Goal: Task Accomplishment & Management: Use online tool/utility

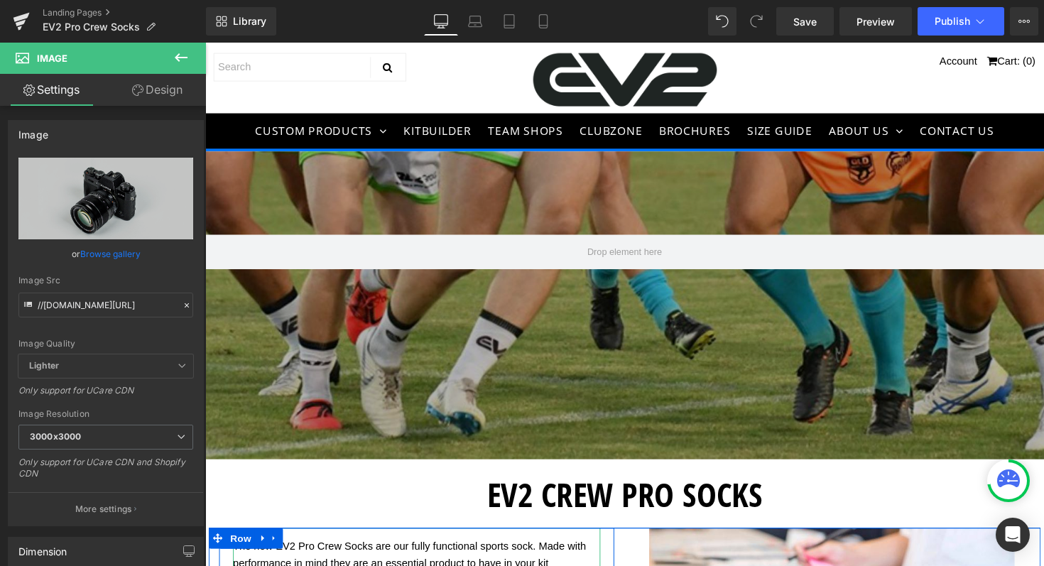
scroll to position [608, 0]
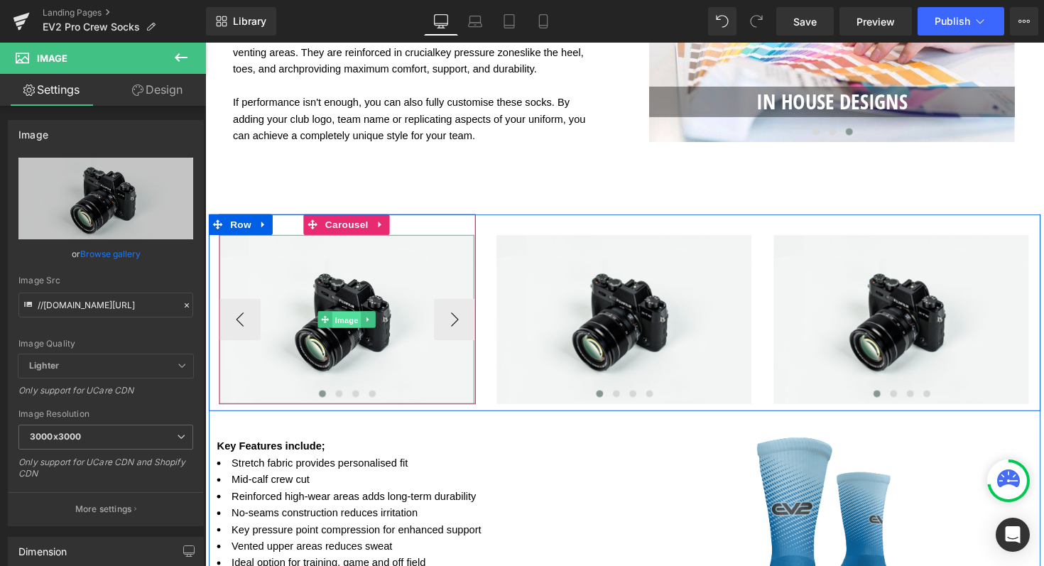
click at [342, 326] on span "Image" at bounding box center [350, 326] width 30 height 17
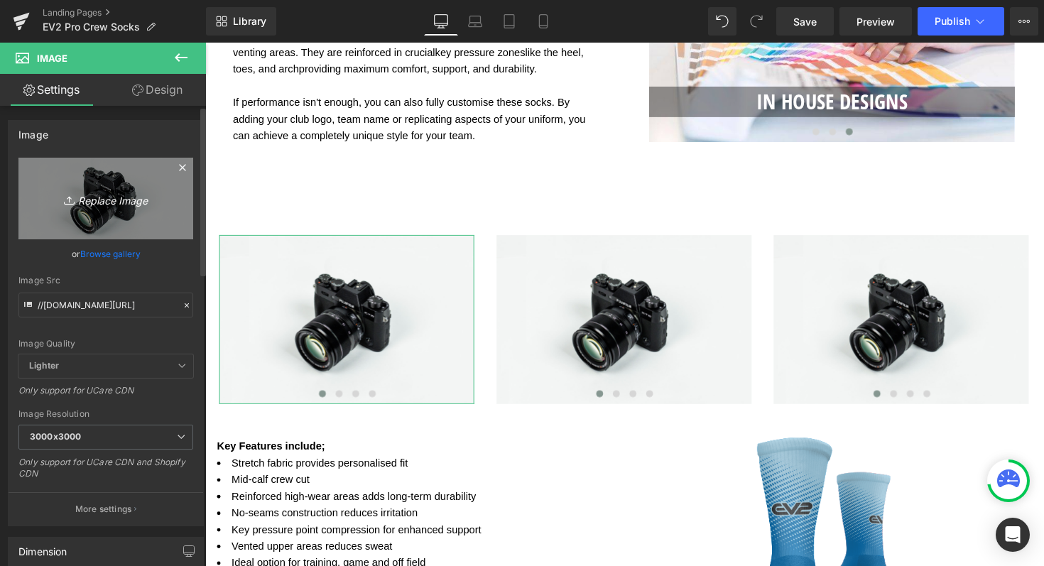
click at [110, 197] on icon "Replace Image" at bounding box center [106, 199] width 114 height 18
type input "C:\fakepath\Shop now (76).png"
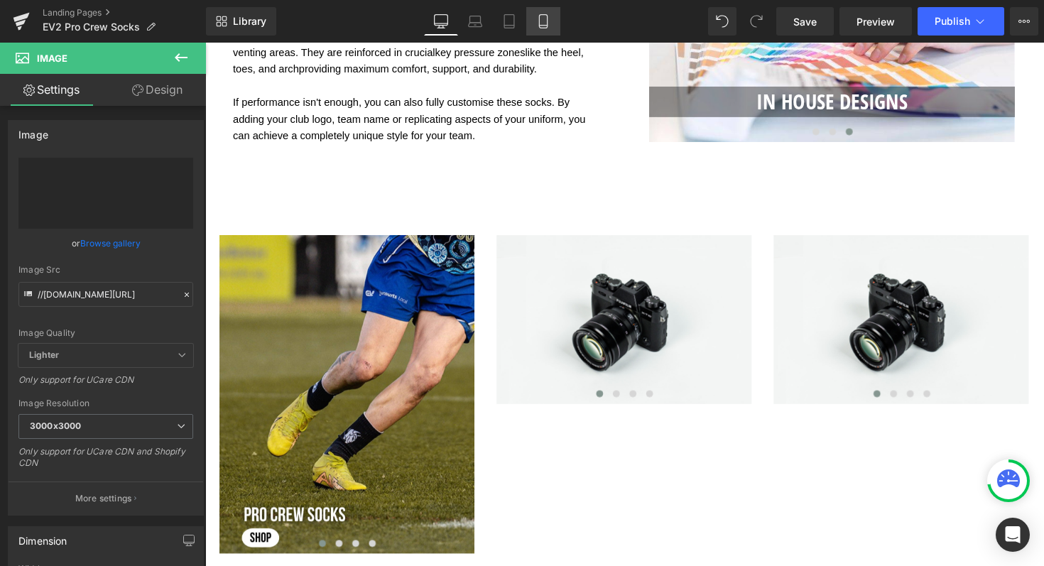
type input "[URL][DOMAIN_NAME]"
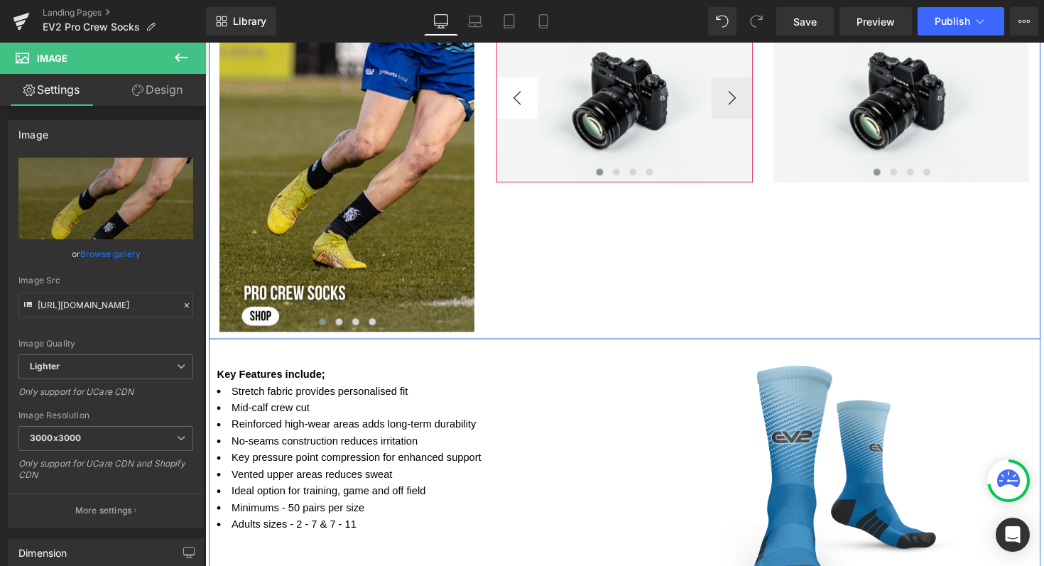
scroll to position [845, 0]
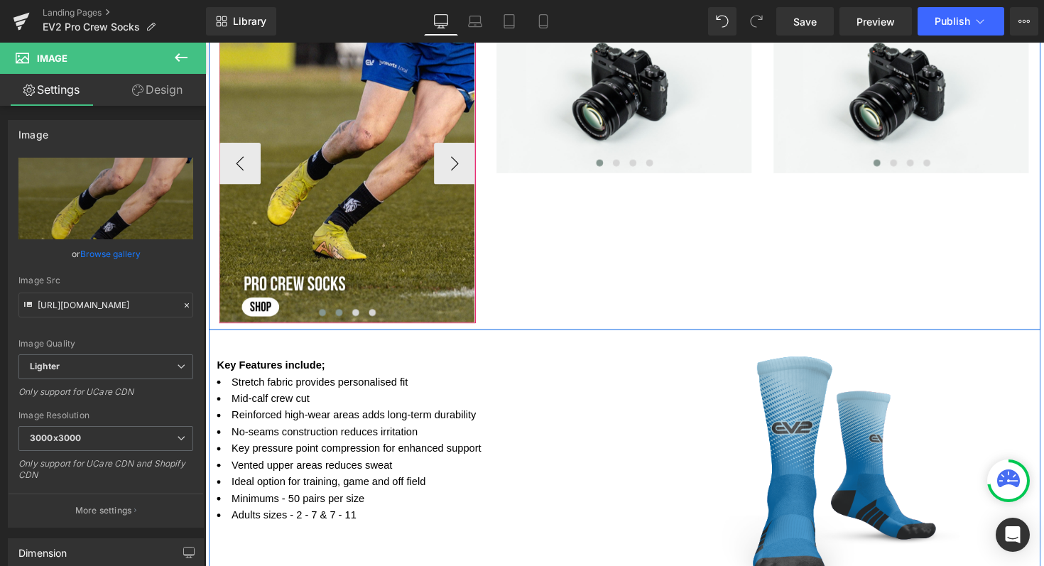
click at [340, 319] on span at bounding box center [342, 318] width 7 height 7
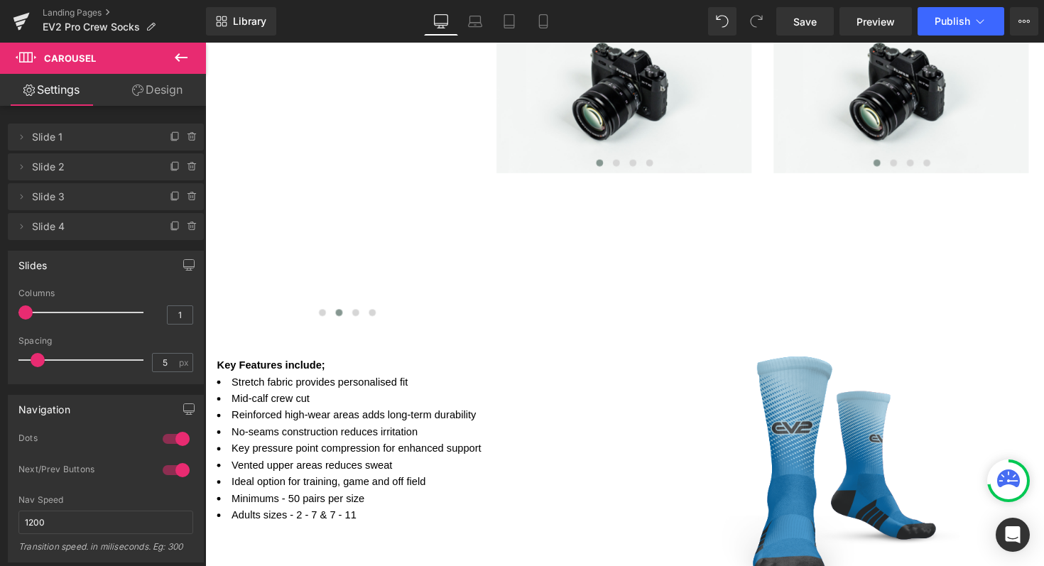
click at [176, 60] on icon at bounding box center [181, 57] width 17 height 17
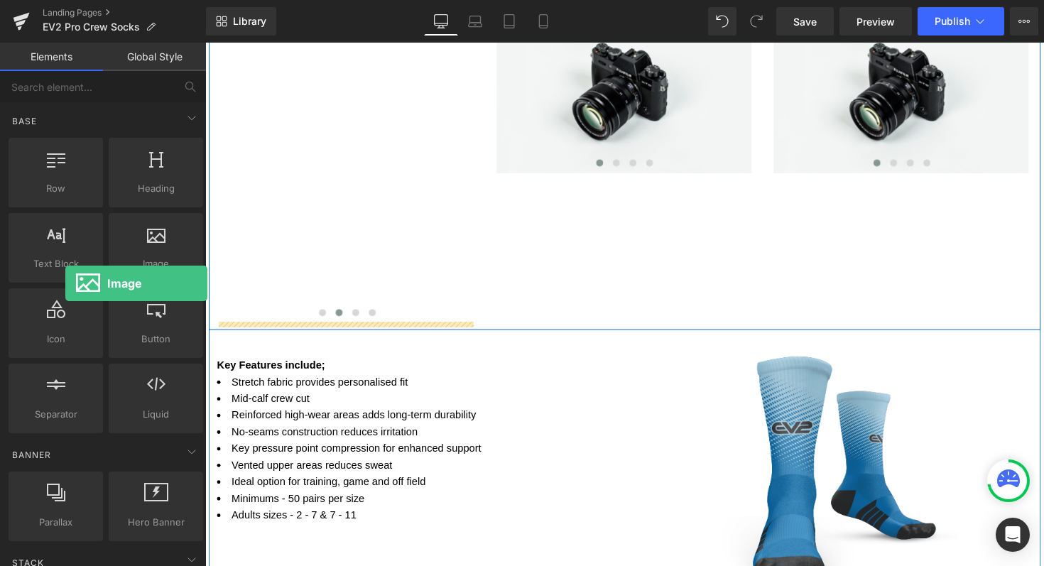
drag, startPoint x: 140, startPoint y: 260, endPoint x: 40, endPoint y: 283, distance: 102.1
click at [41, 283] on div "Row rows, columns, layouts, div Heading headings, titles, h1,h2,h3,h4,h5,h6 Tex…" at bounding box center [106, 285] width 200 height 301
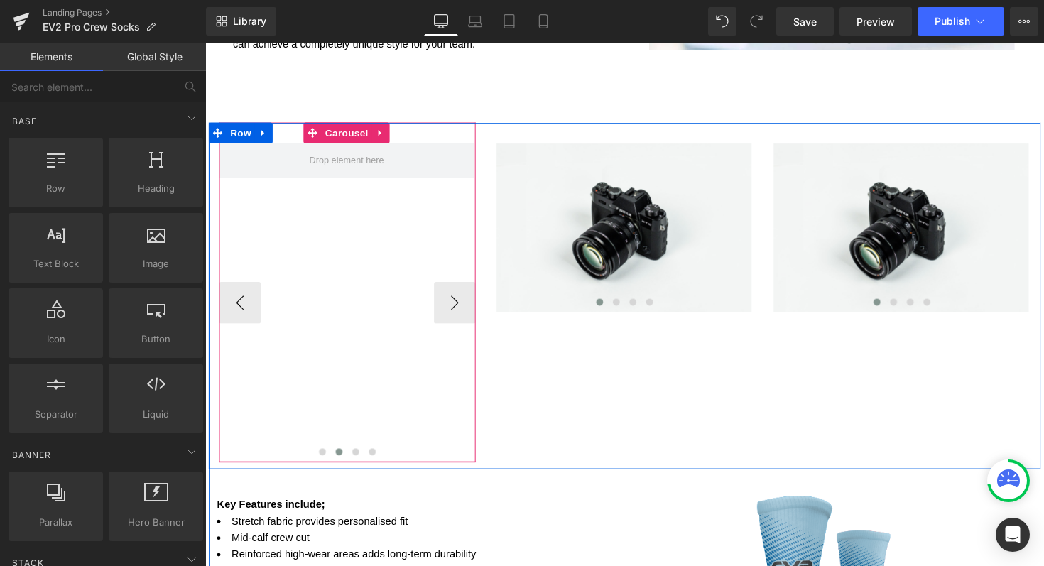
scroll to position [745, 0]
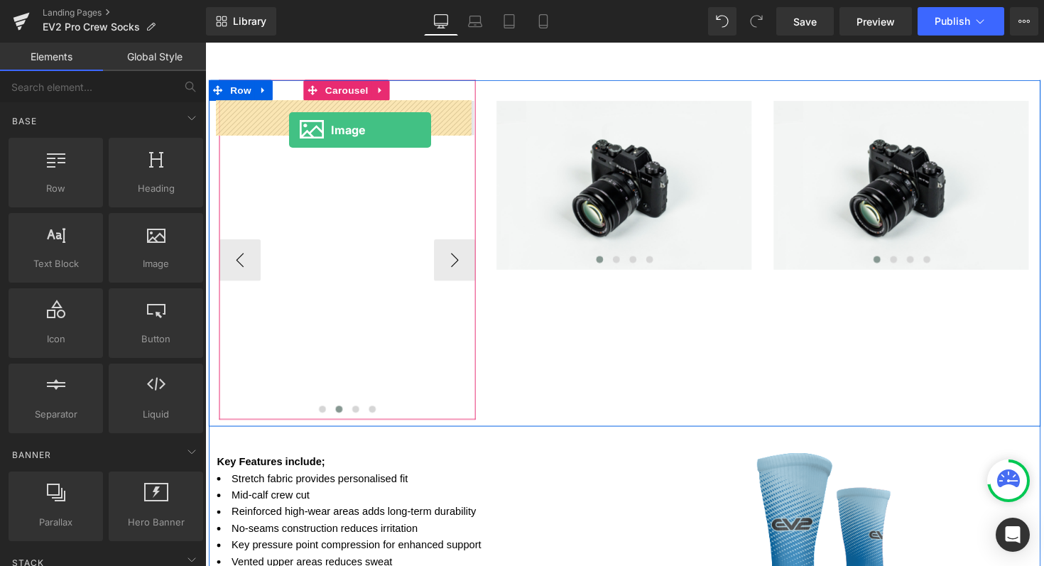
drag, startPoint x: 346, startPoint y: 297, endPoint x: 291, endPoint y: 132, distance: 174.5
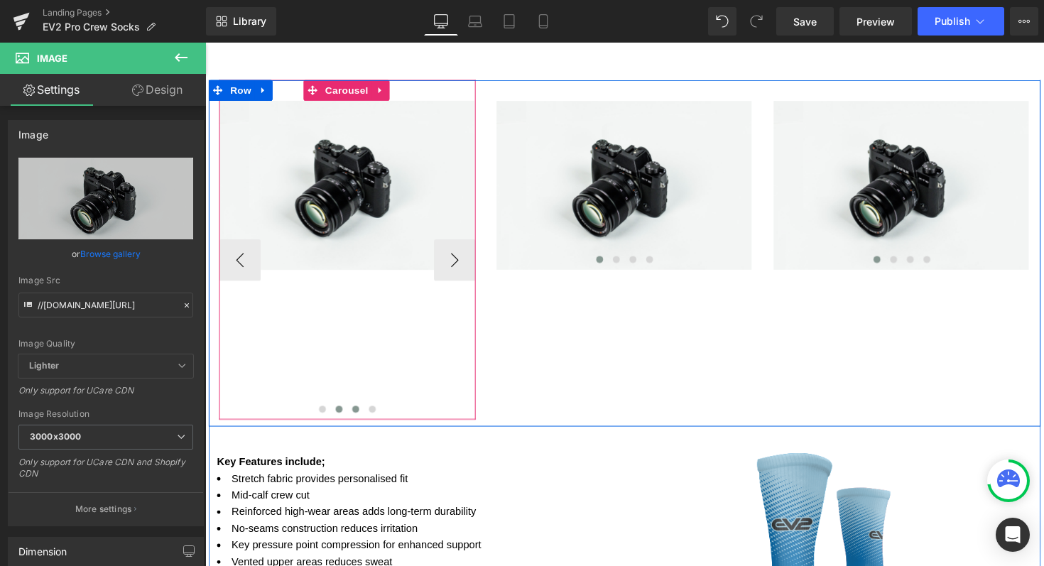
click at [356, 415] on span at bounding box center [359, 418] width 7 height 7
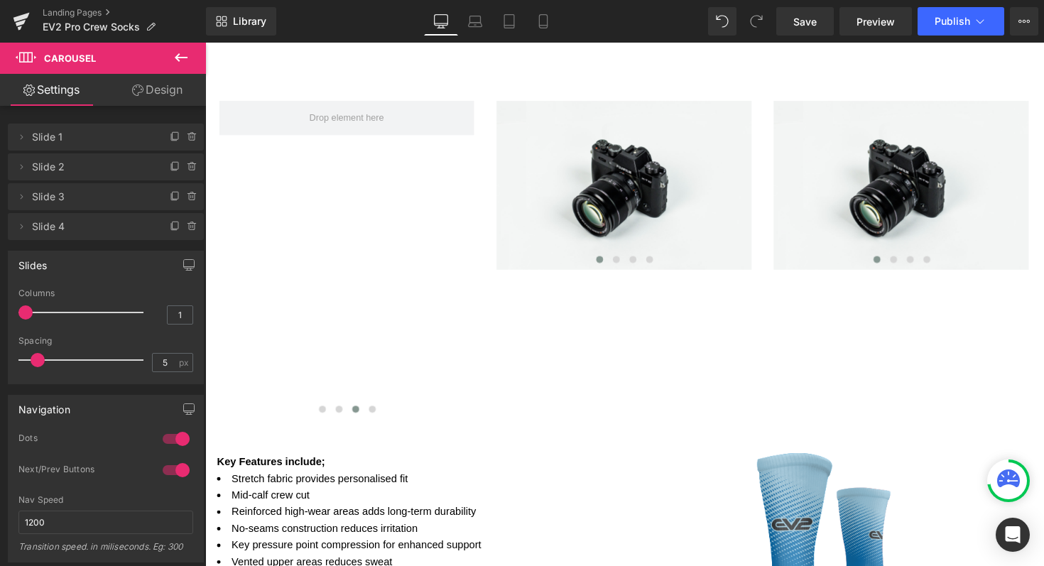
click at [175, 60] on icon at bounding box center [181, 57] width 17 height 17
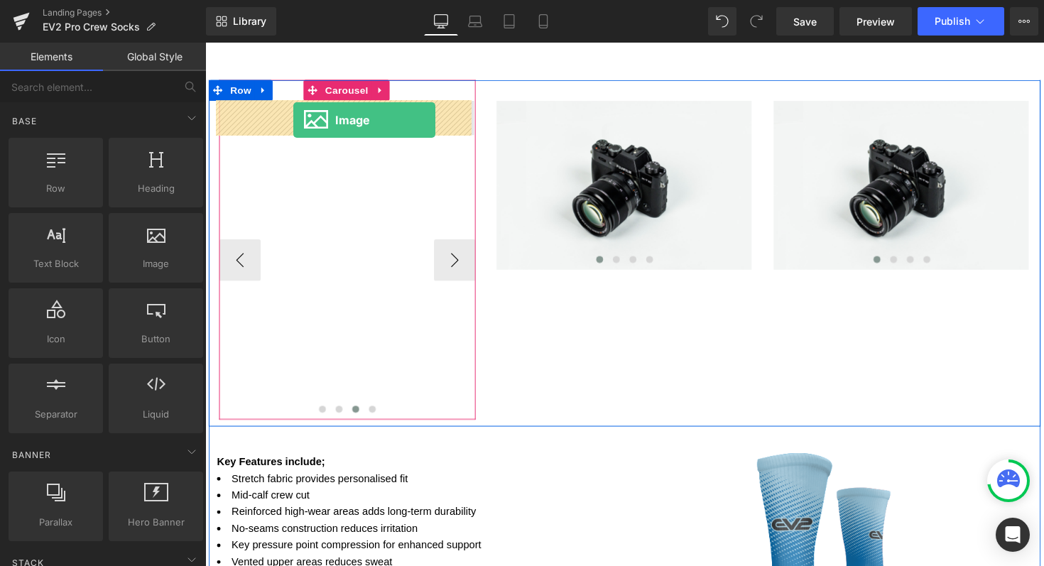
drag, startPoint x: 348, startPoint y: 312, endPoint x: 295, endPoint y: 122, distance: 196.7
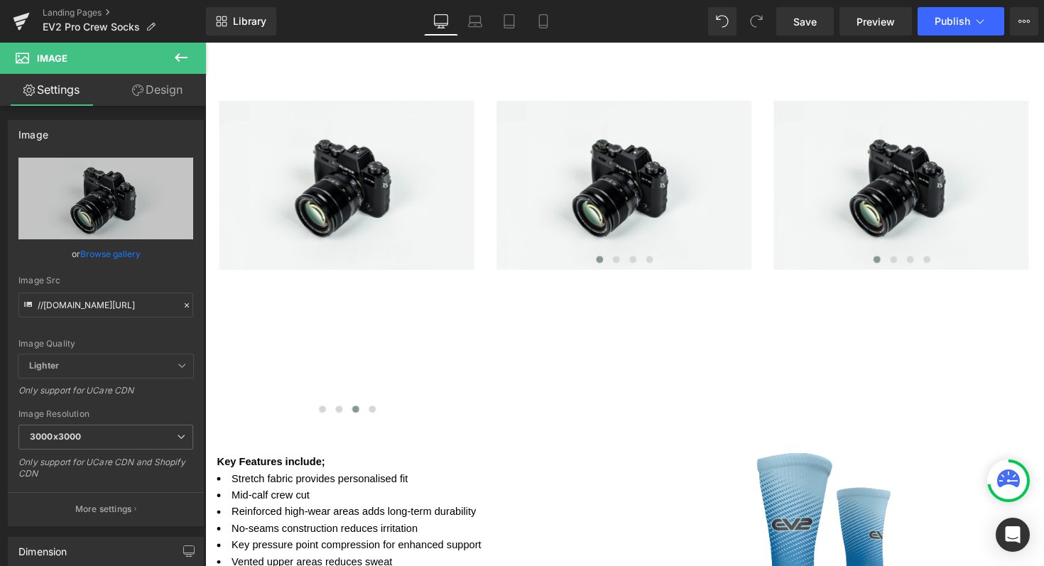
click at [180, 60] on icon at bounding box center [181, 57] width 17 height 17
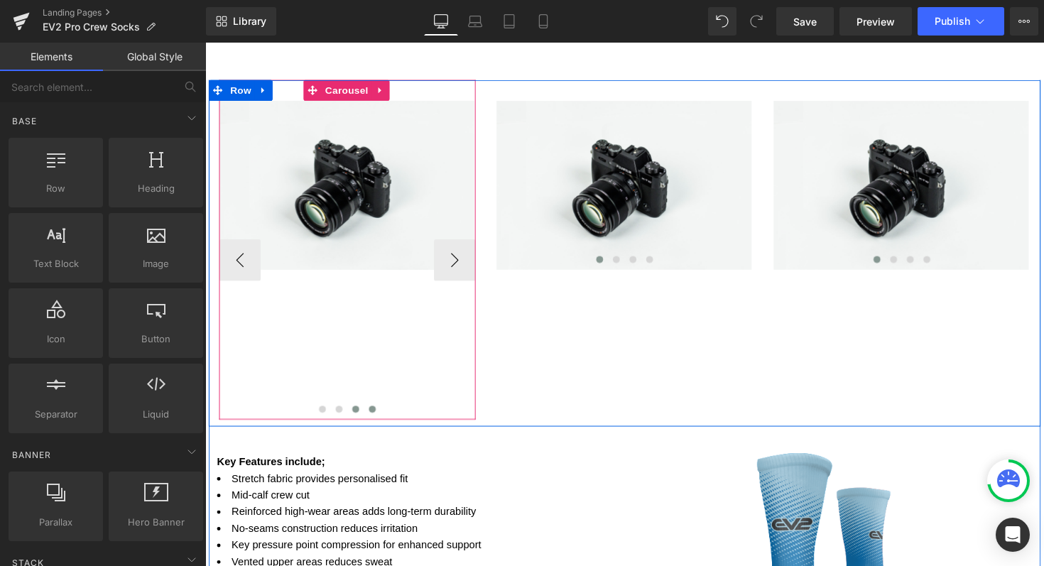
click at [373, 415] on span at bounding box center [376, 418] width 7 height 7
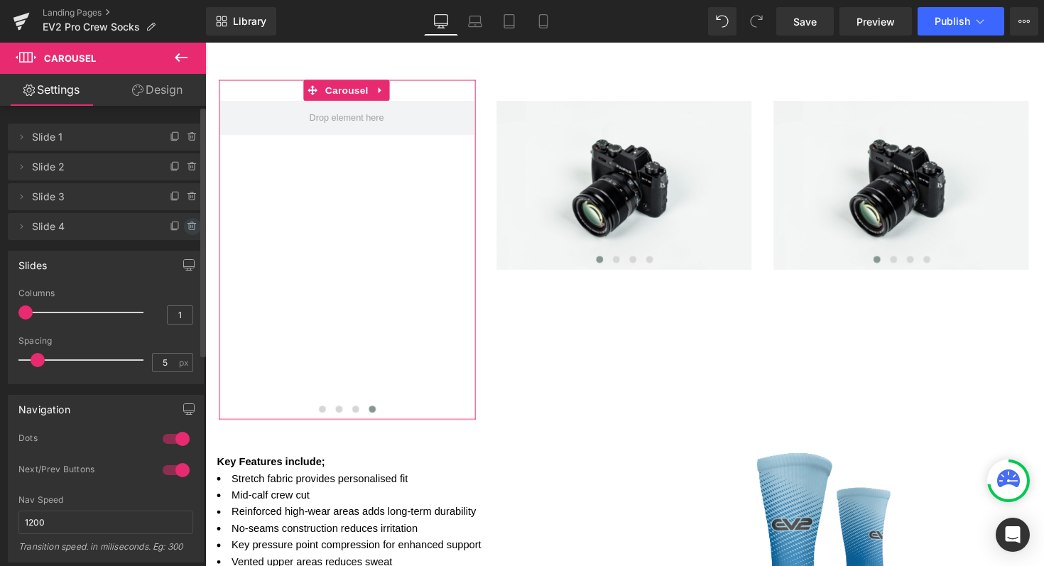
click at [187, 226] on icon at bounding box center [192, 226] width 11 height 11
click at [177, 226] on button "Delete" at bounding box center [177, 227] width 45 height 18
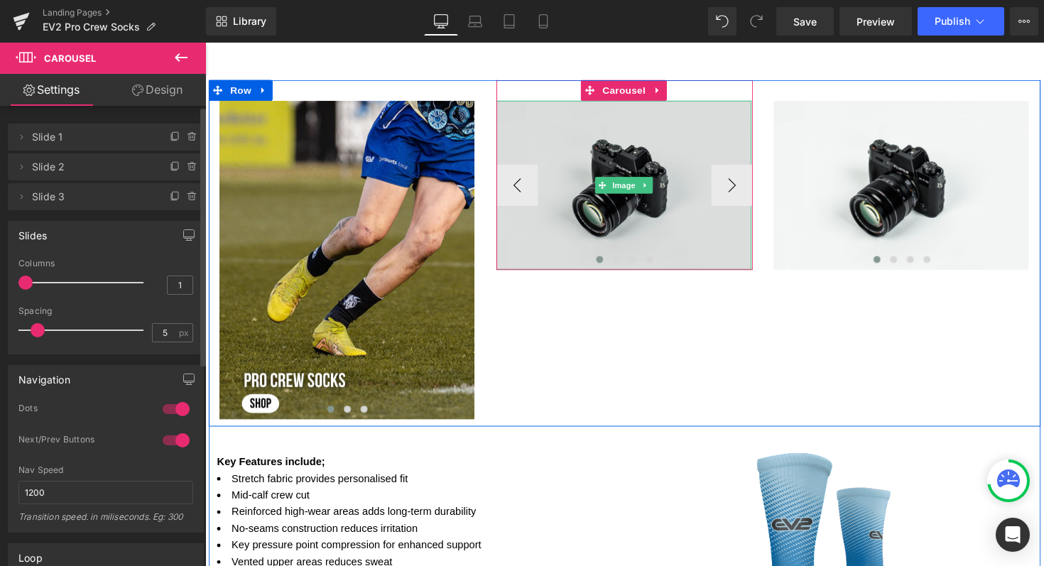
click at [535, 232] on img at bounding box center [633, 188] width 261 height 173
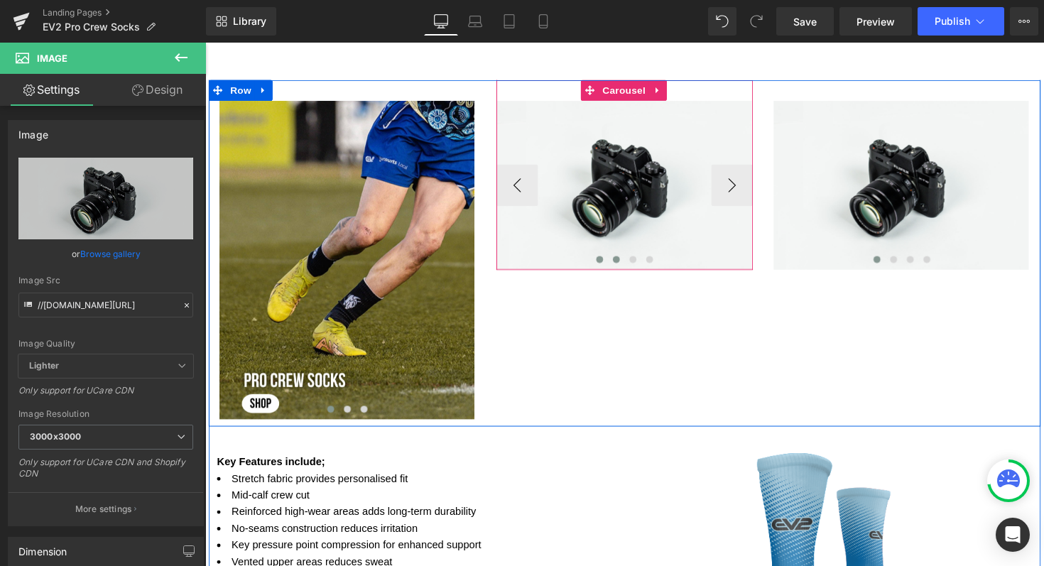
click at [623, 267] on span at bounding box center [626, 264] width 7 height 7
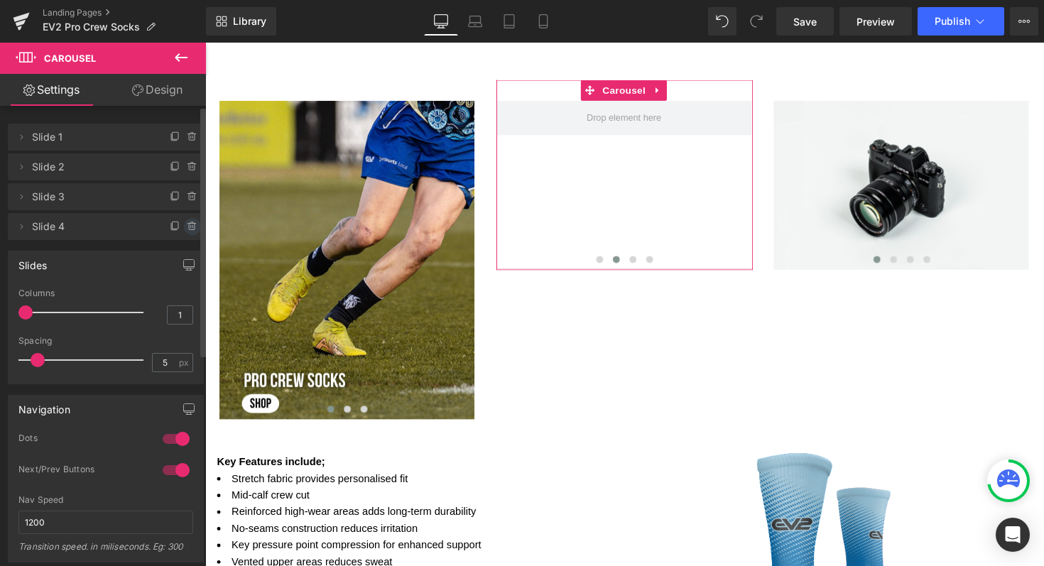
click at [187, 230] on icon at bounding box center [192, 226] width 11 height 11
click at [187, 230] on button "Delete" at bounding box center [177, 227] width 45 height 18
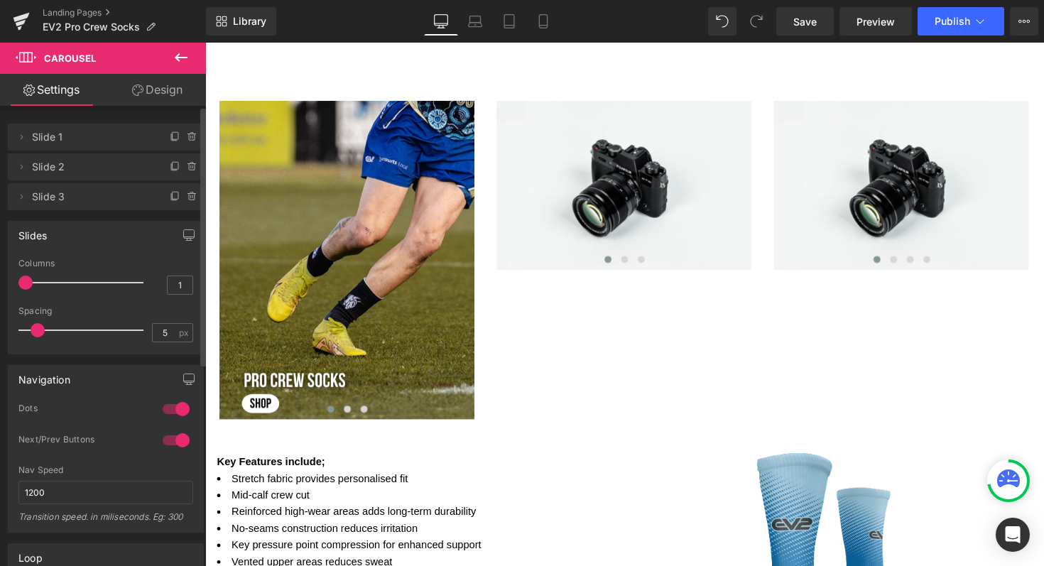
click at [185, 49] on icon at bounding box center [181, 57] width 17 height 17
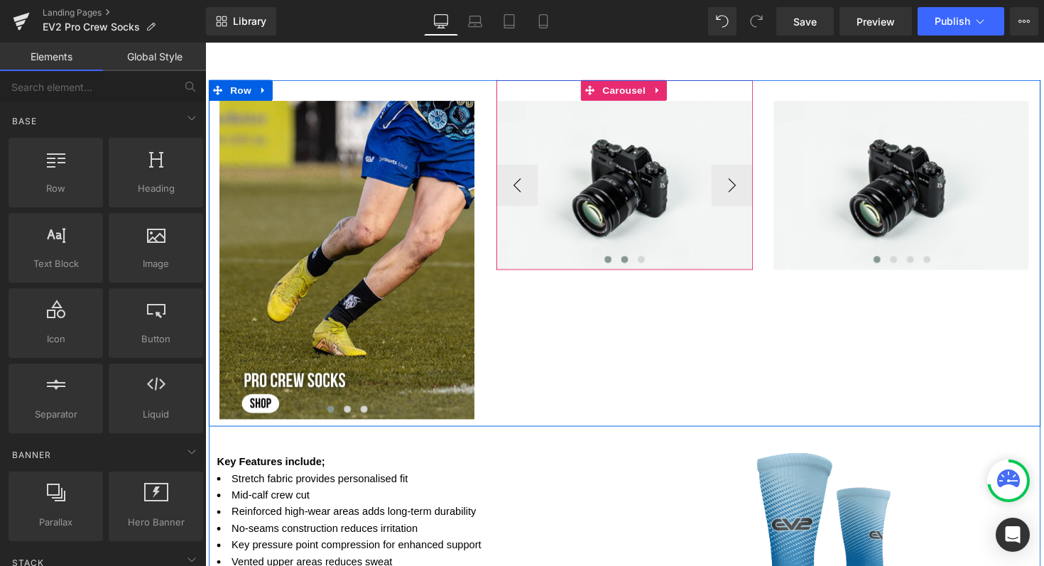
click at [630, 258] on button at bounding box center [634, 265] width 17 height 14
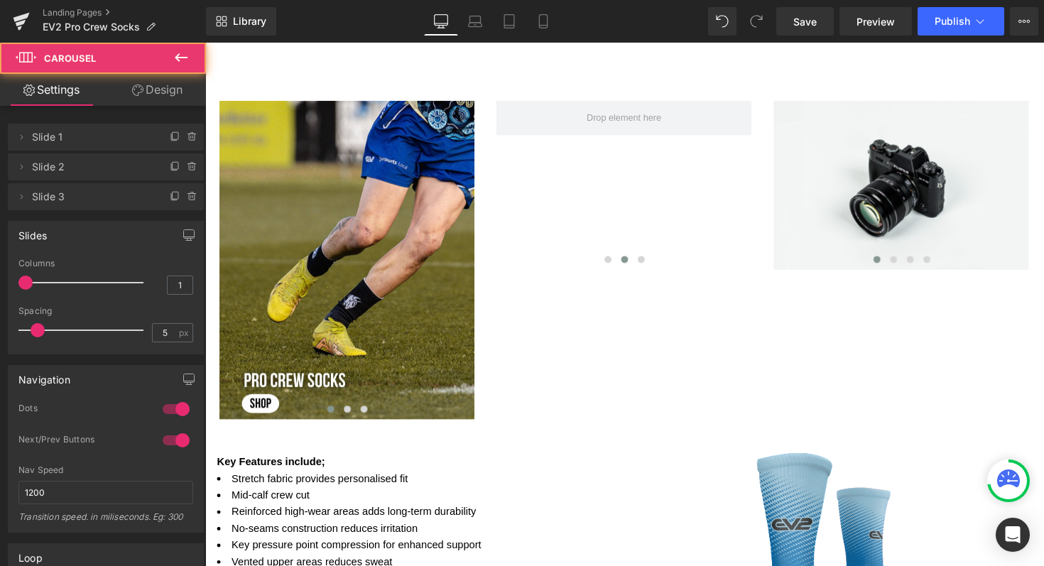
click at [178, 53] on icon at bounding box center [181, 57] width 17 height 17
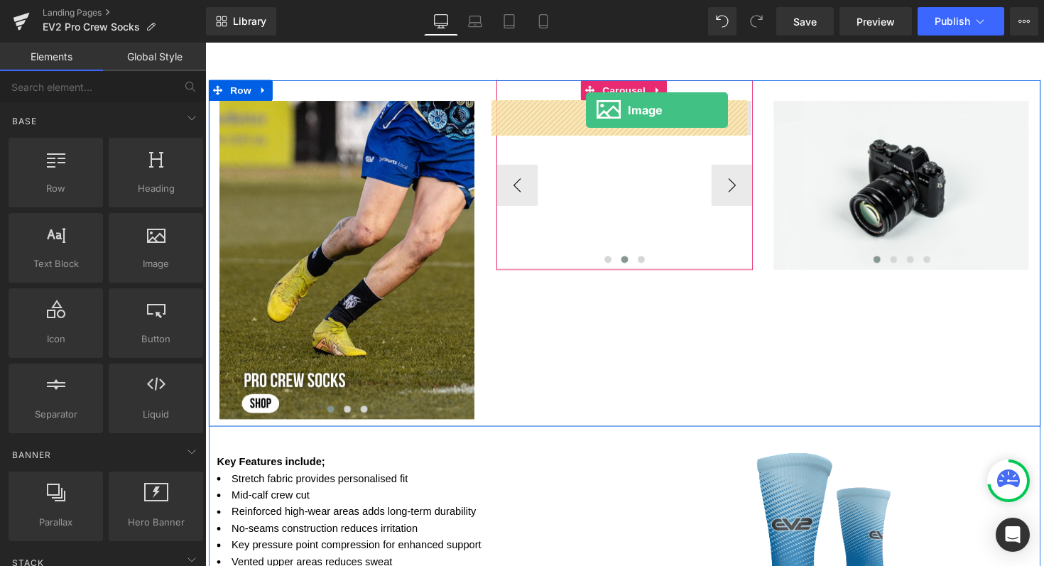
drag, startPoint x: 344, startPoint y: 297, endPoint x: 595, endPoint y: 112, distance: 311.3
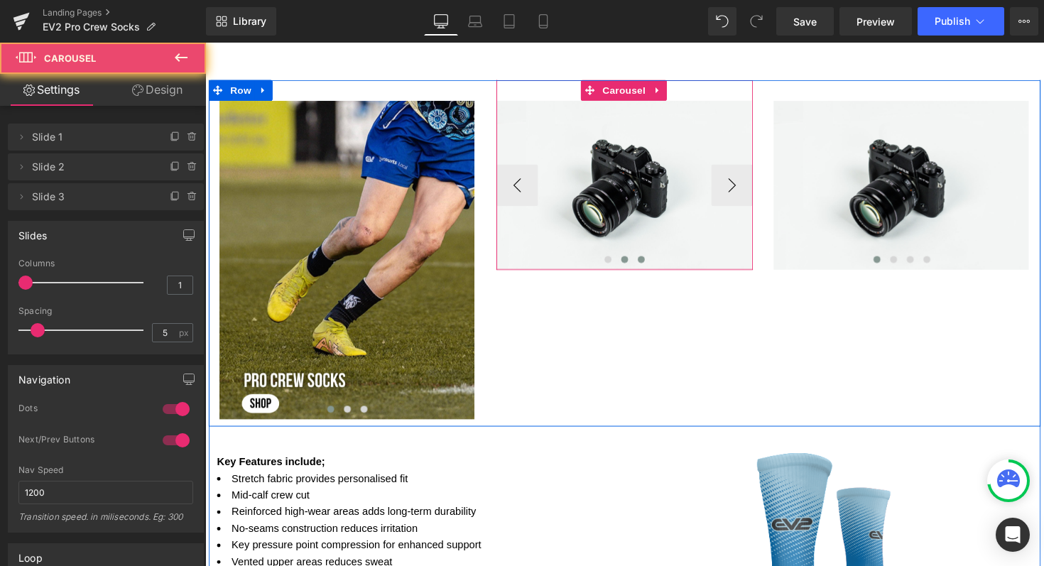
click at [648, 264] on span at bounding box center [651, 264] width 7 height 7
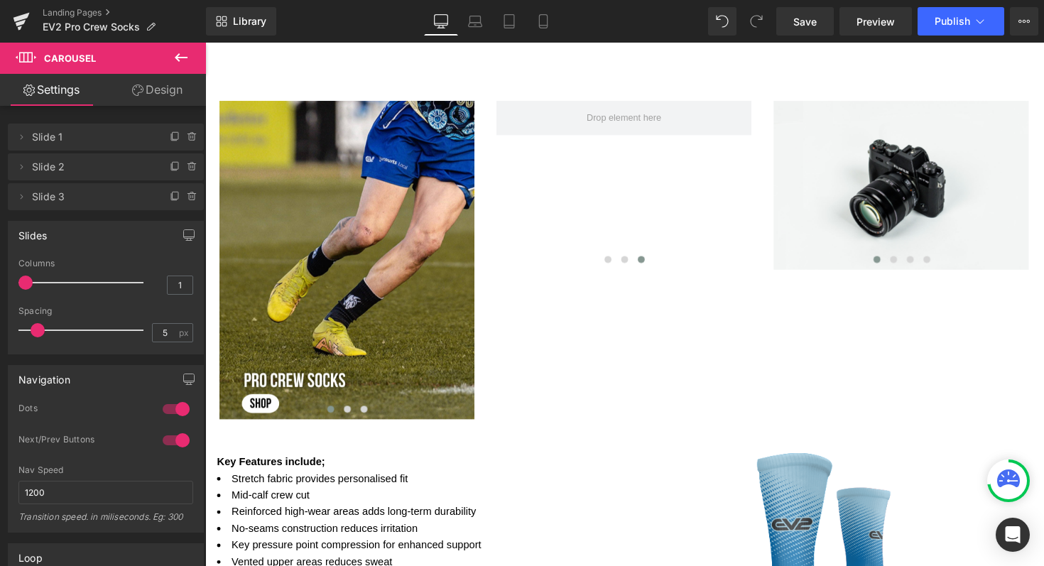
click at [185, 65] on icon at bounding box center [181, 57] width 17 height 17
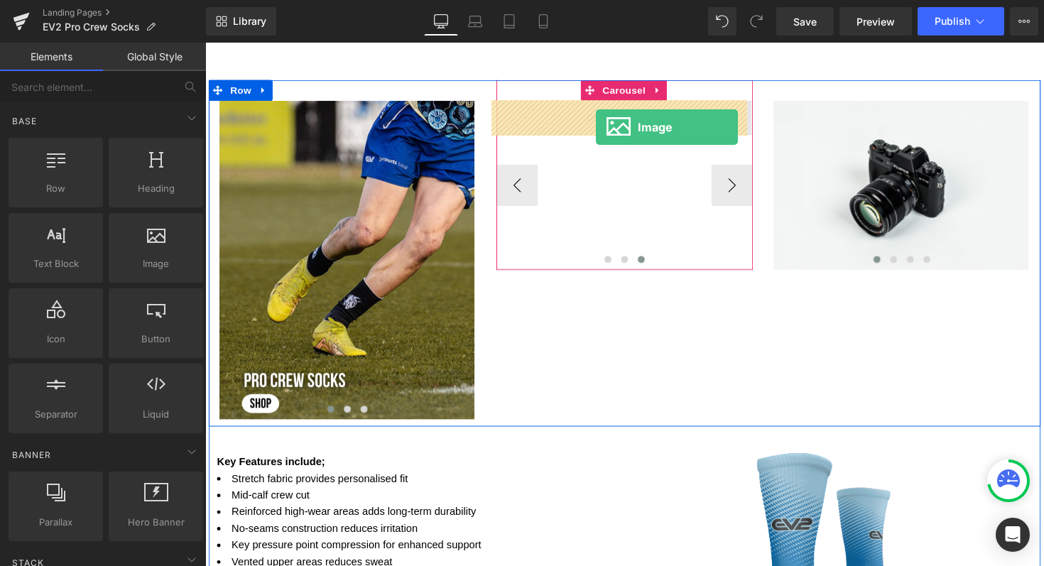
drag, startPoint x: 341, startPoint y: 307, endPoint x: 605, endPoint y: 129, distance: 318.2
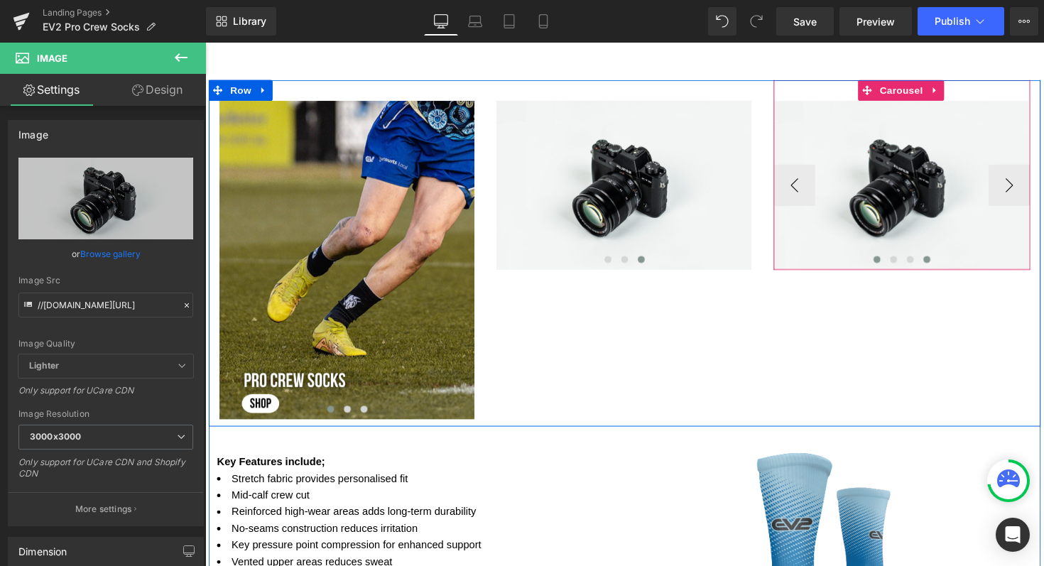
click at [941, 264] on span at bounding box center [944, 264] width 7 height 7
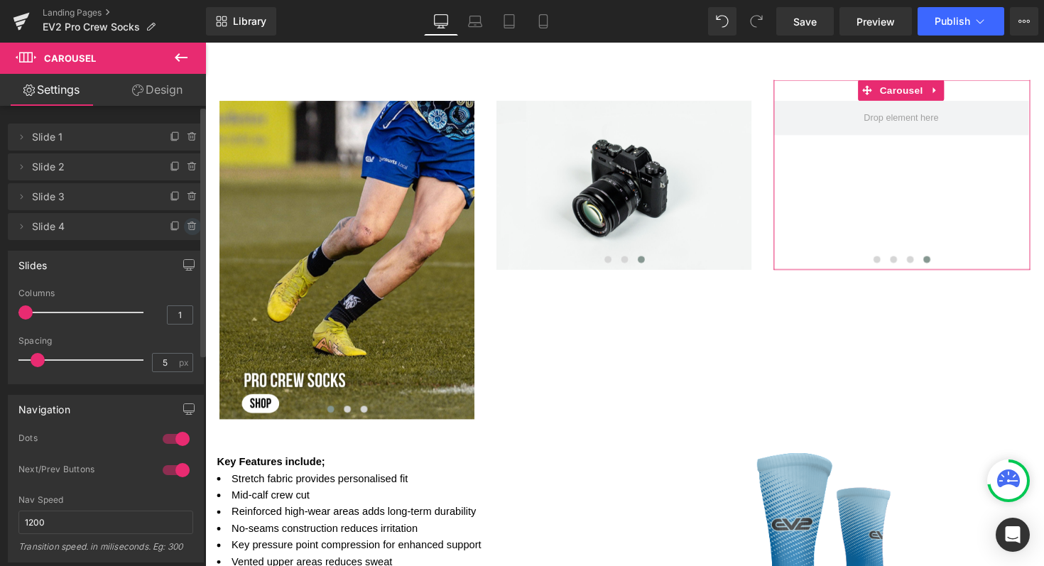
click at [190, 228] on icon at bounding box center [192, 226] width 11 height 11
click at [189, 227] on button "Delete" at bounding box center [177, 227] width 45 height 18
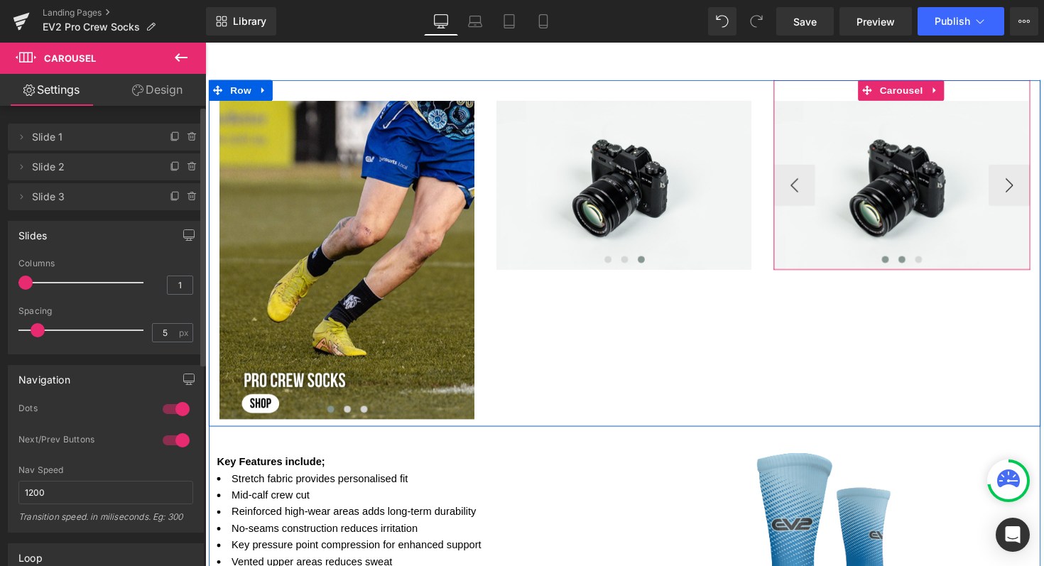
click at [915, 264] on span at bounding box center [918, 264] width 7 height 7
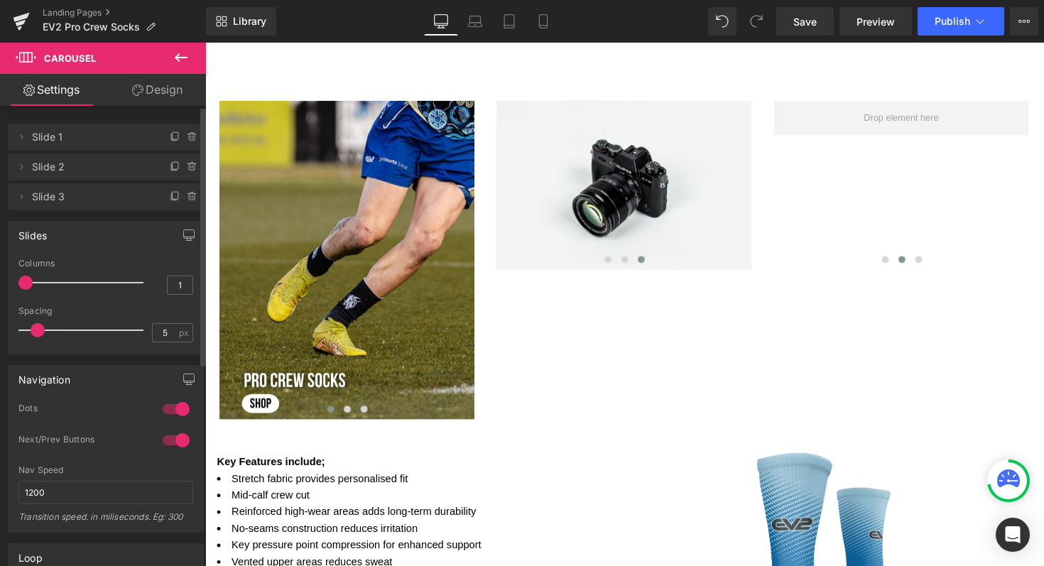
click at [185, 53] on icon at bounding box center [181, 57] width 17 height 17
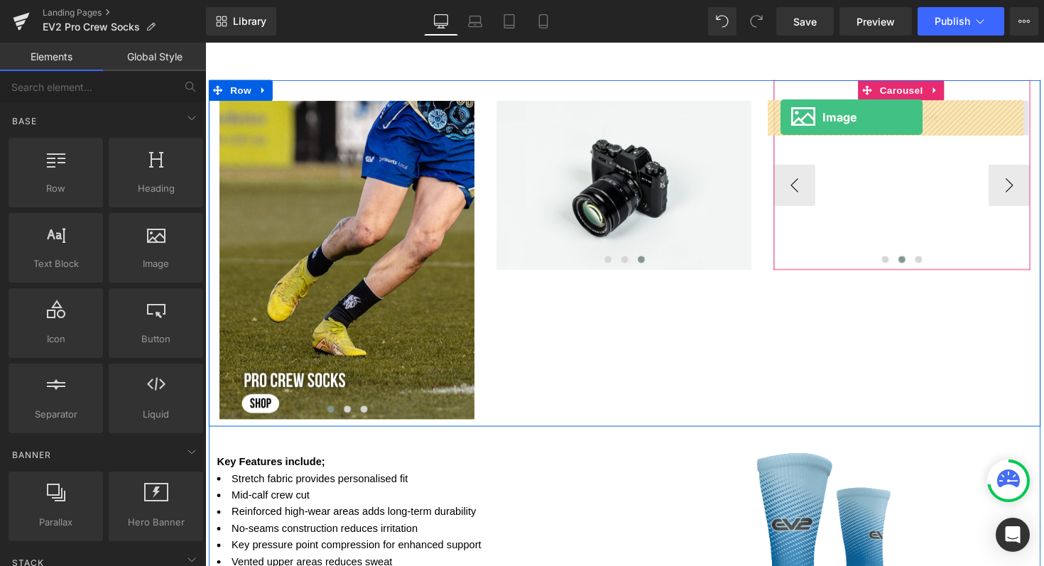
drag, startPoint x: 359, startPoint y: 292, endPoint x: 794, endPoint y: 119, distance: 468.2
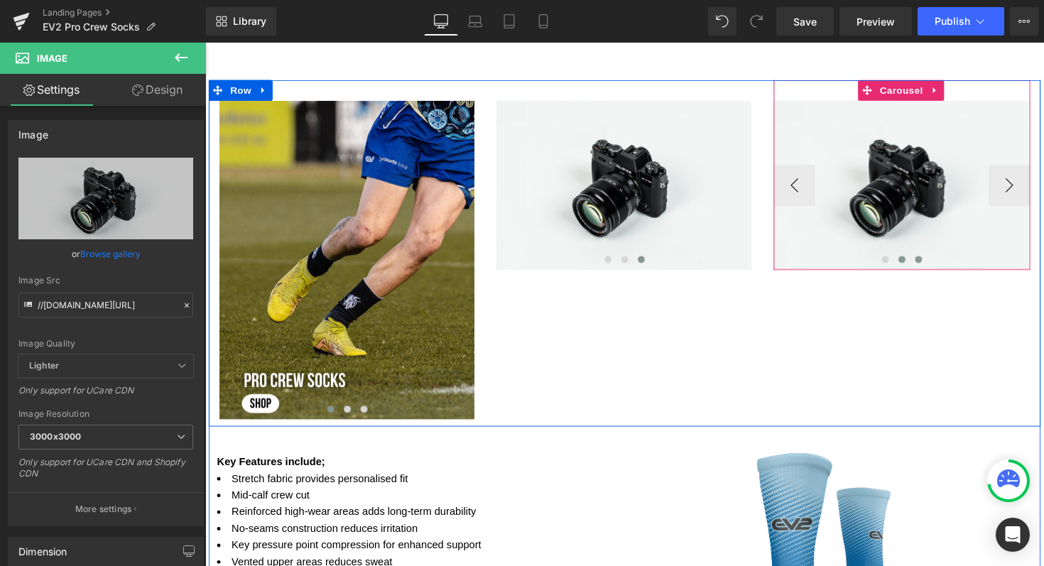
click at [932, 261] on span at bounding box center [935, 264] width 7 height 7
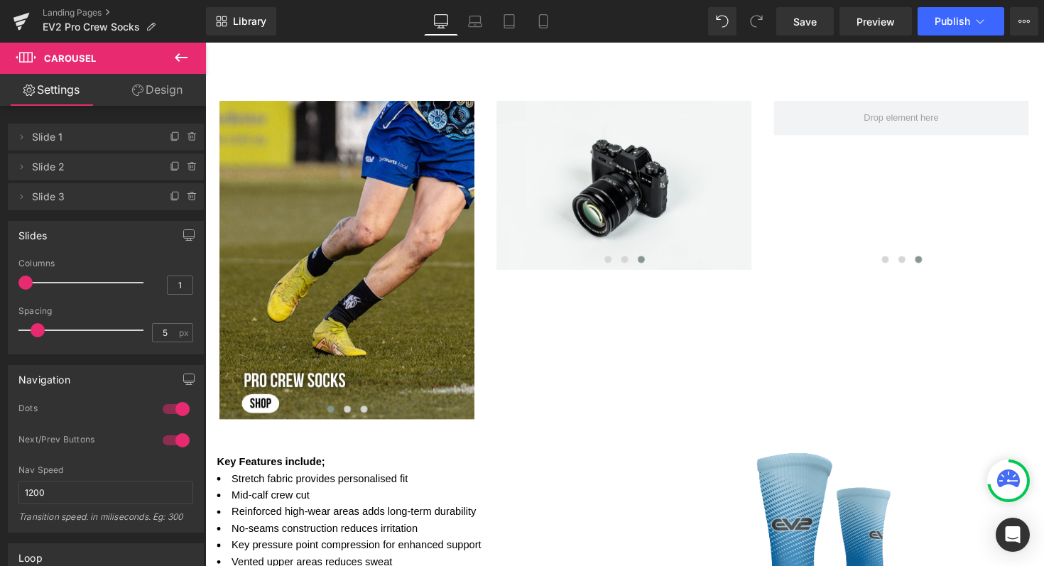
click at [174, 57] on icon at bounding box center [181, 57] width 17 height 17
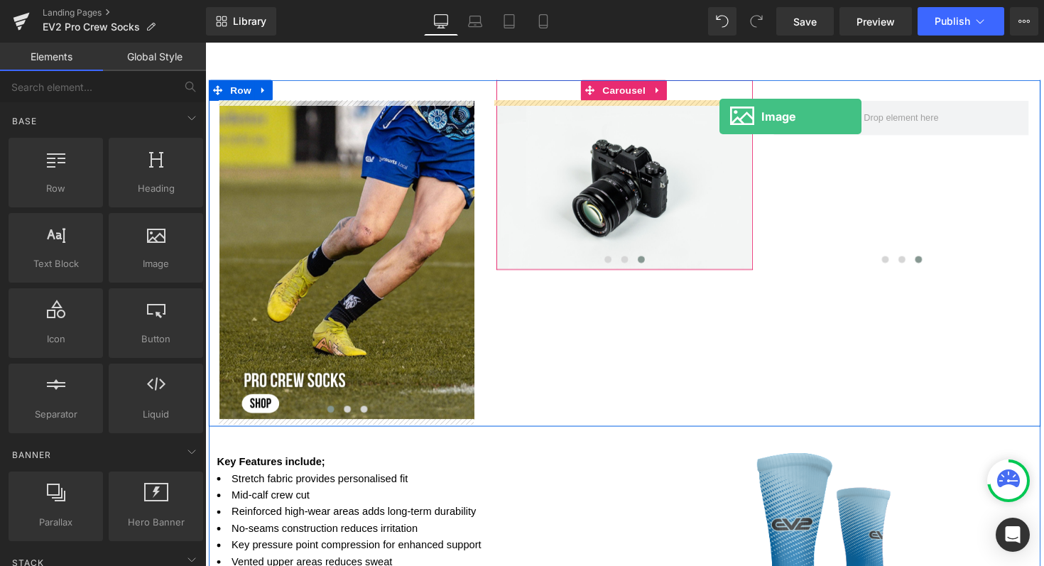
scroll to position [0, 0]
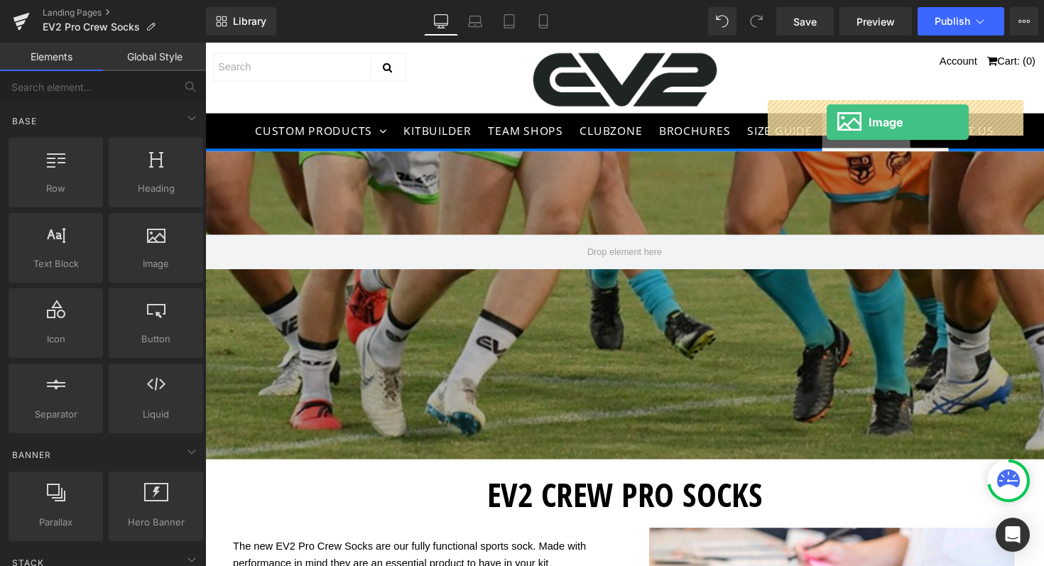
drag, startPoint x: 349, startPoint y: 290, endPoint x: 839, endPoint y: 120, distance: 518.0
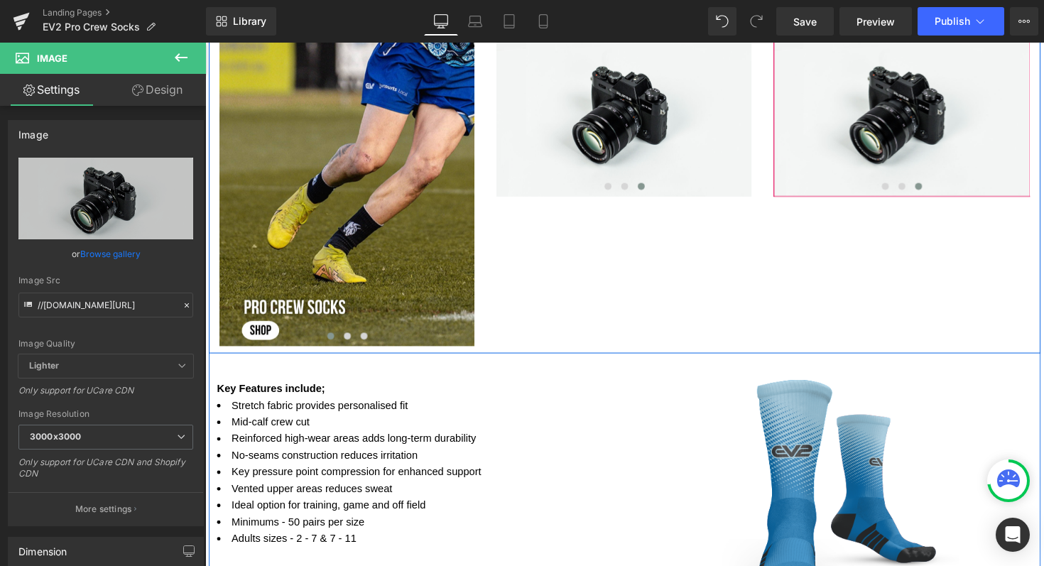
scroll to position [850, 0]
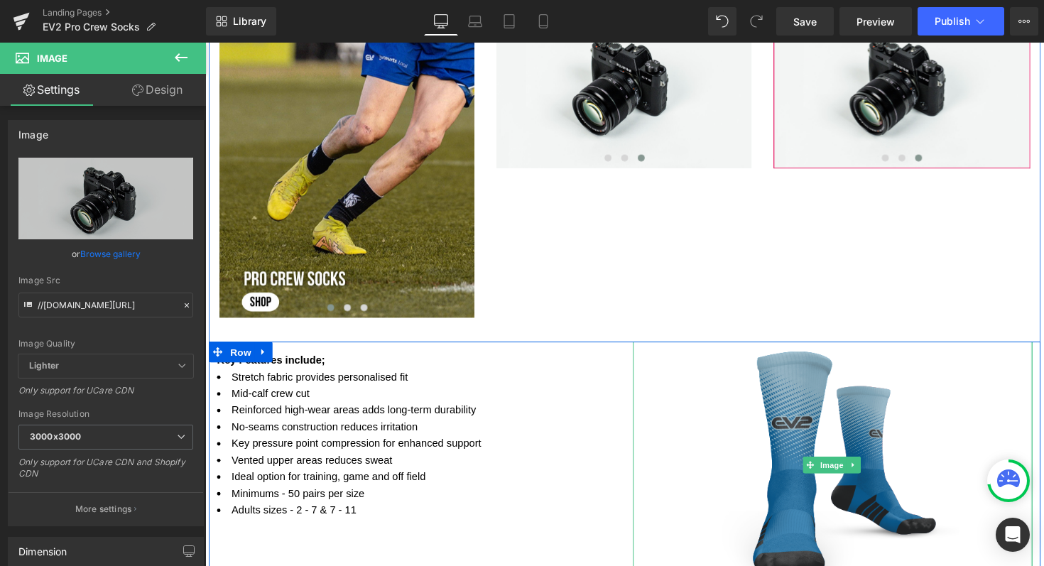
click at [826, 403] on img at bounding box center [847, 475] width 409 height 253
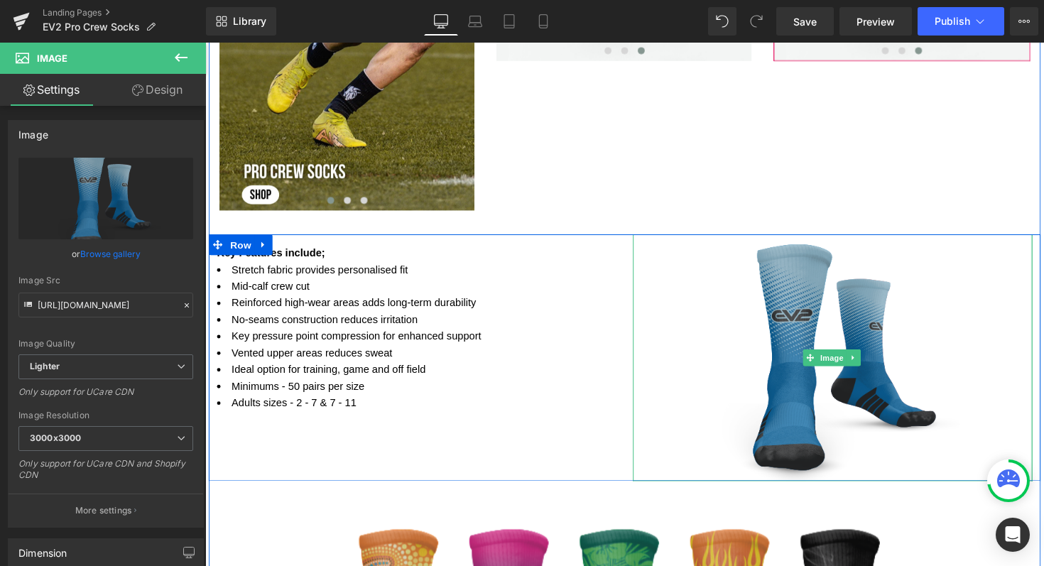
scroll to position [966, 0]
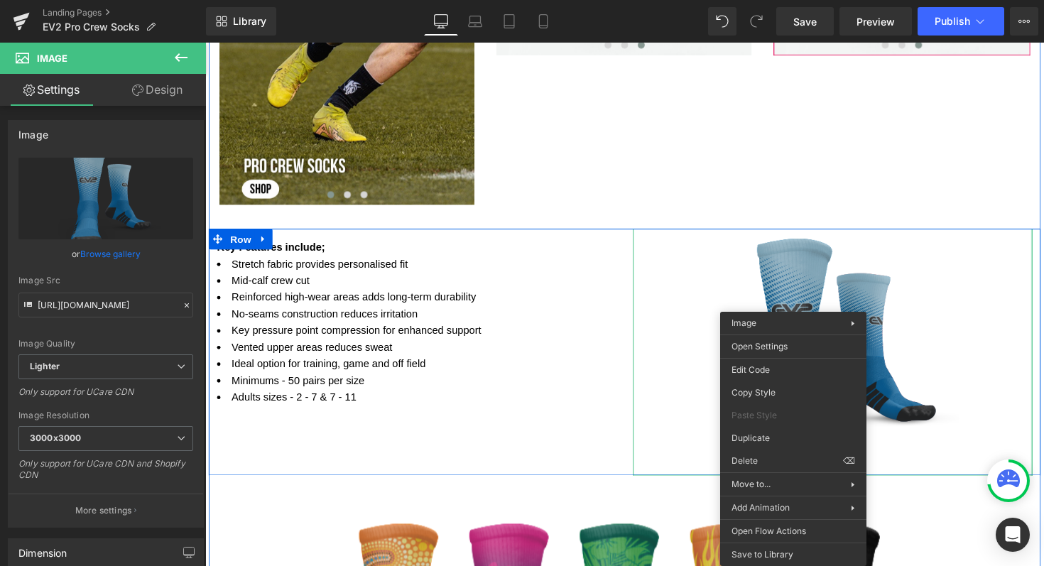
drag, startPoint x: 806, startPoint y: 306, endPoint x: 855, endPoint y: 326, distance: 52.9
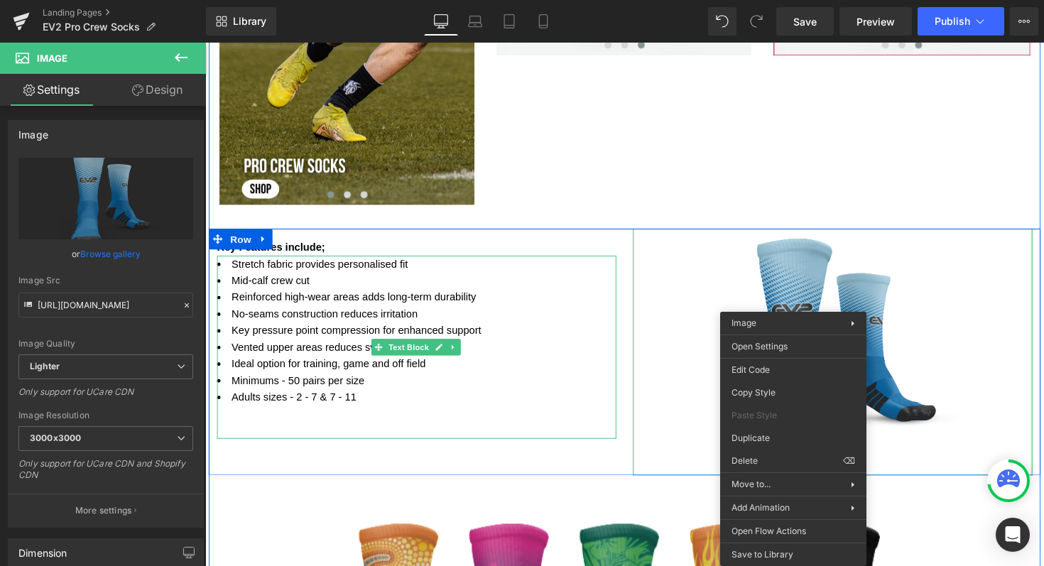
click at [530, 375] on li "Ideal option for training, game and off field" at bounding box center [421, 371] width 409 height 17
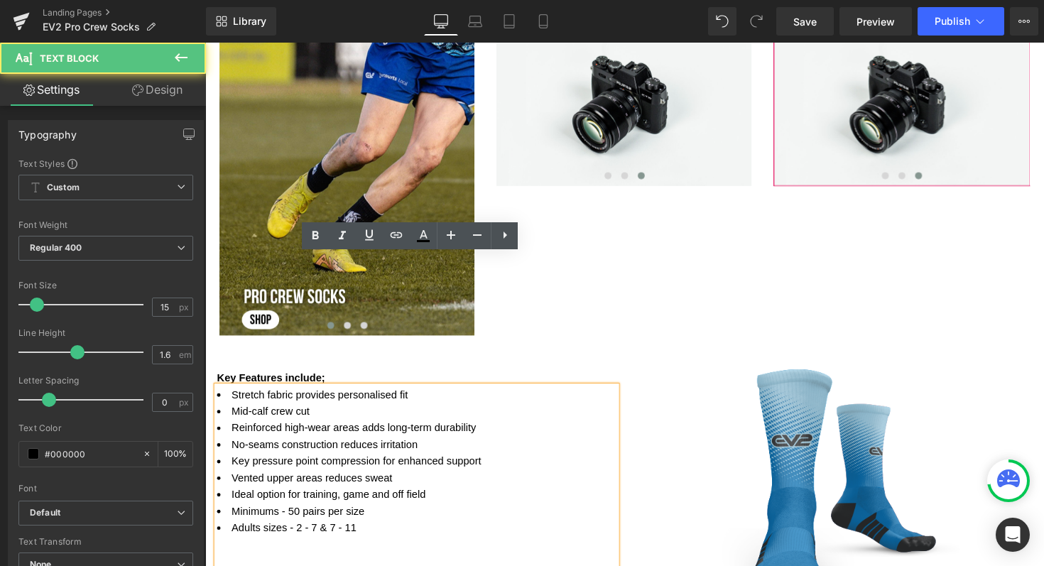
scroll to position [782, 0]
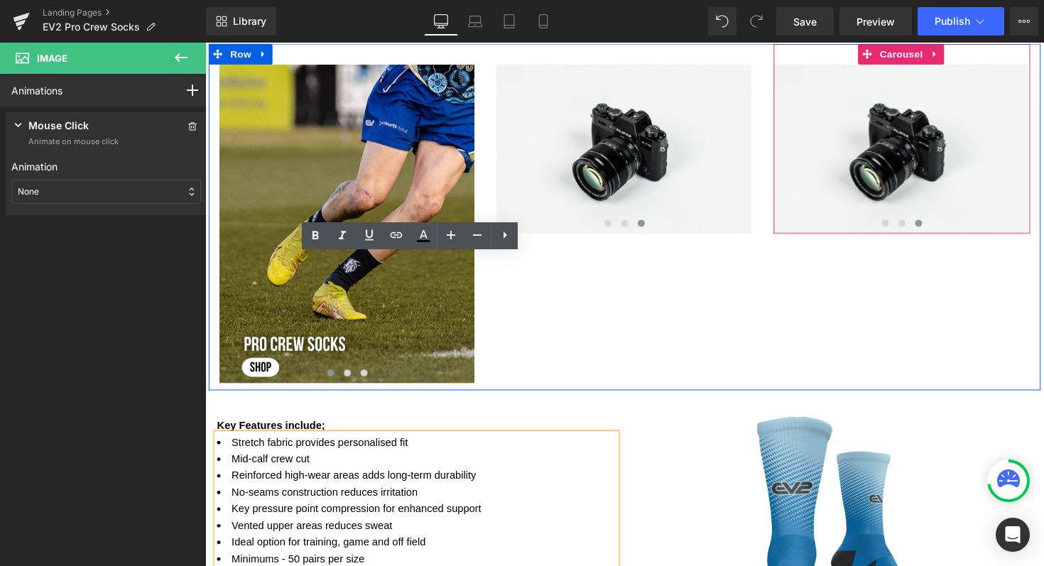
click at [564, 334] on div "Image Image Image ‹ › [GEOGRAPHIC_DATA] Image Image Image ‹ › [GEOGRAPHIC_DATA]…" at bounding box center [635, 221] width 852 height 355
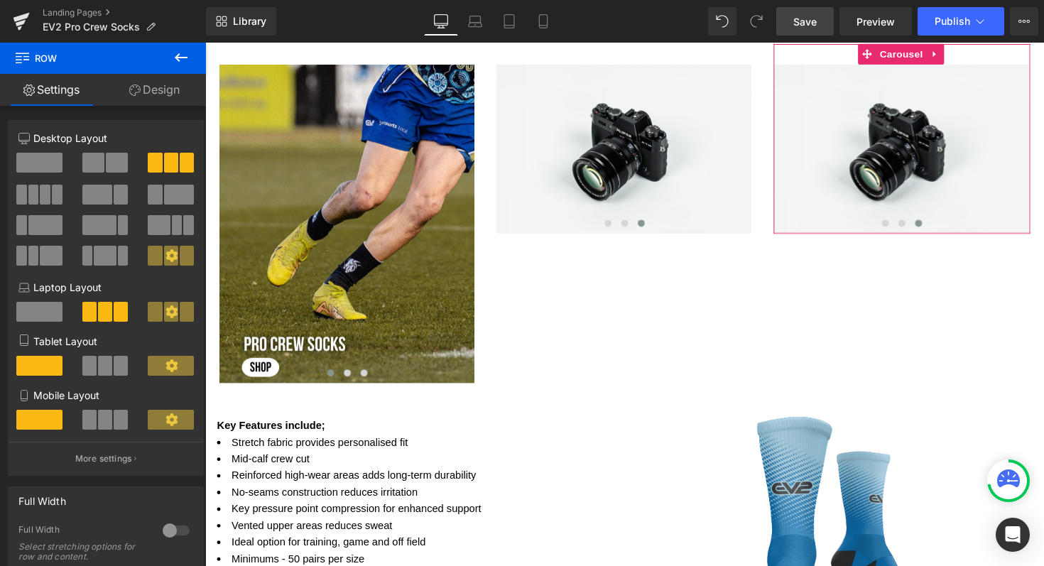
click at [812, 16] on span "Save" at bounding box center [804, 21] width 23 height 15
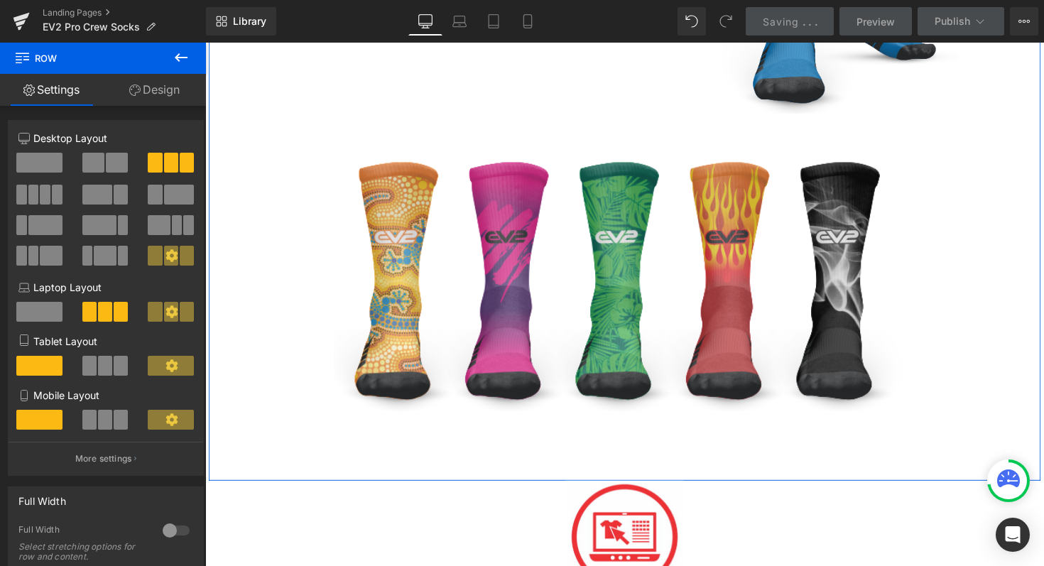
scroll to position [1363, 0]
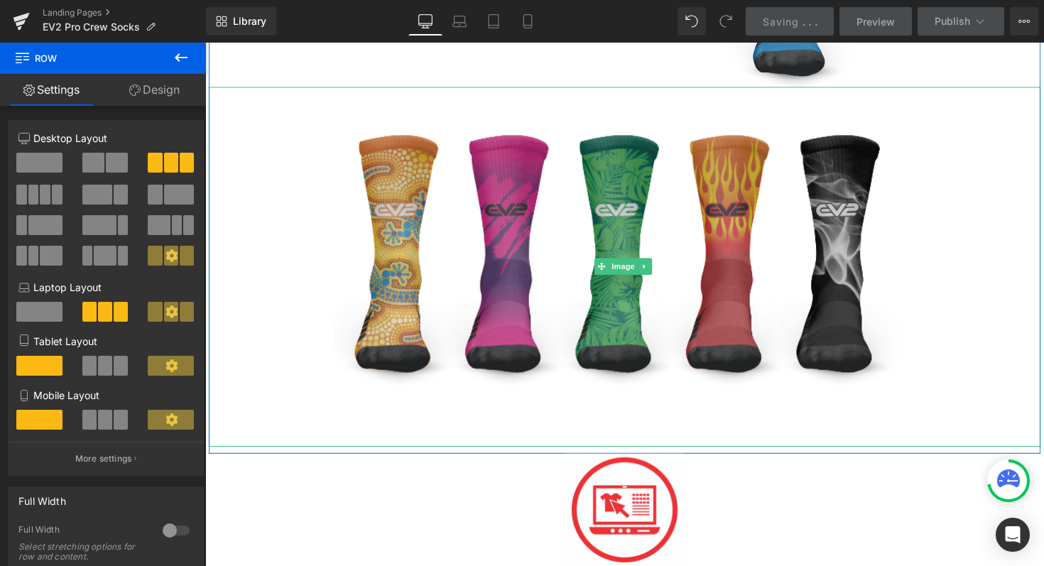
click at [527, 186] on img at bounding box center [635, 272] width 596 height 368
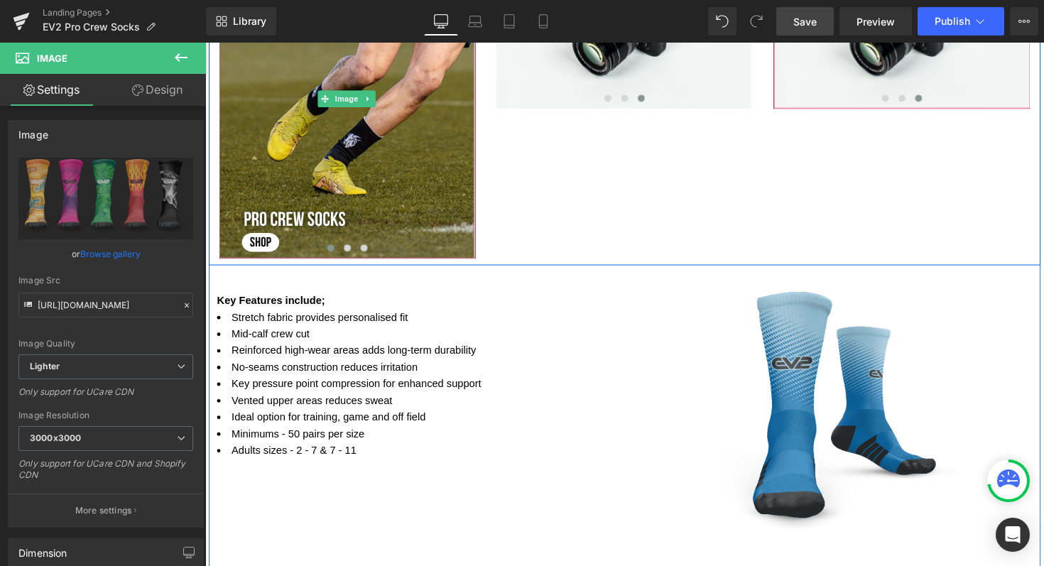
scroll to position [924, 0]
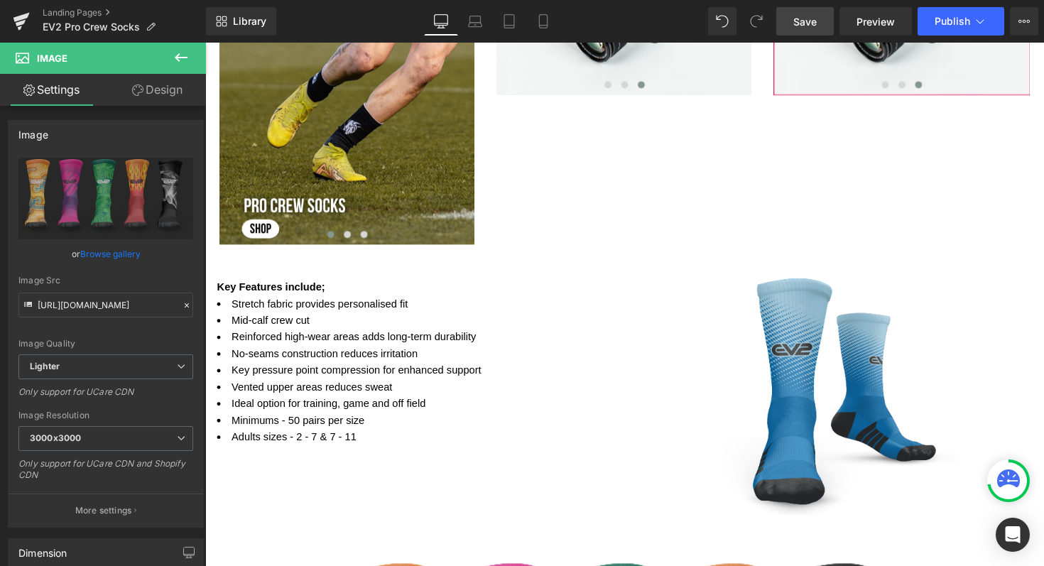
click at [171, 56] on button at bounding box center [181, 58] width 50 height 31
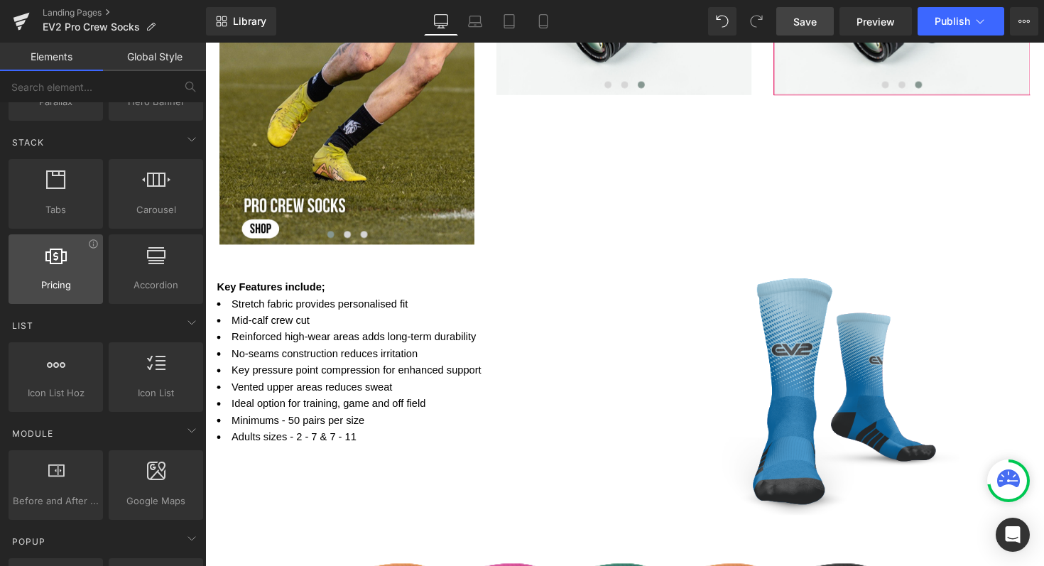
scroll to position [433, 0]
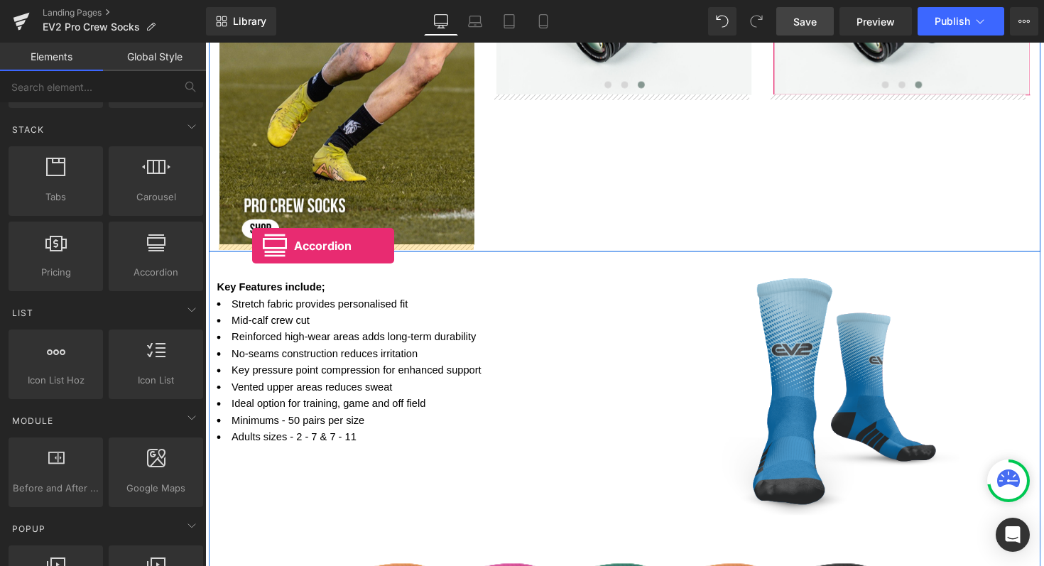
drag, startPoint x: 327, startPoint y: 306, endPoint x: 253, endPoint y: 251, distance: 91.7
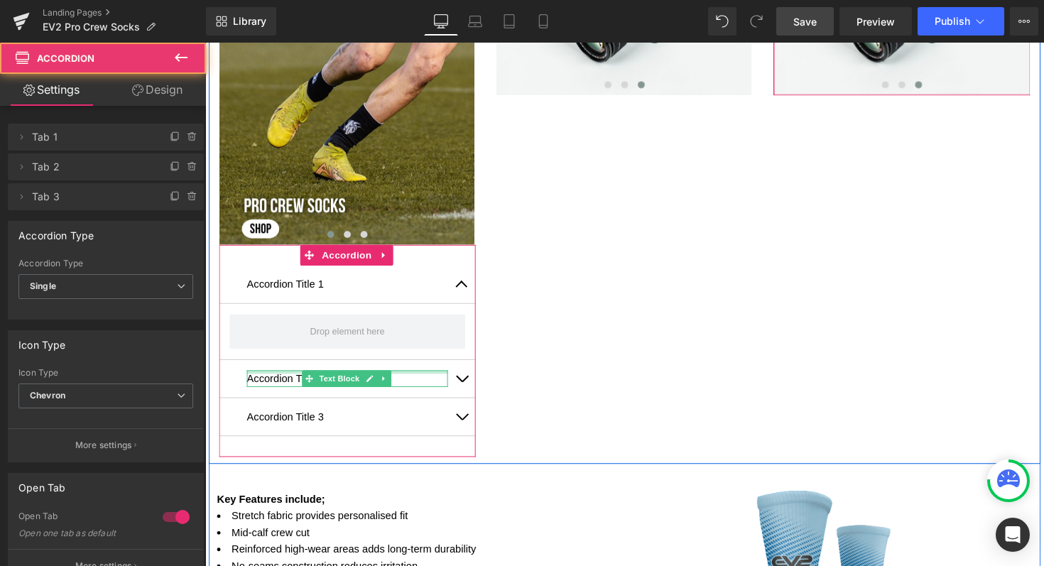
scroll to position [1014, 0]
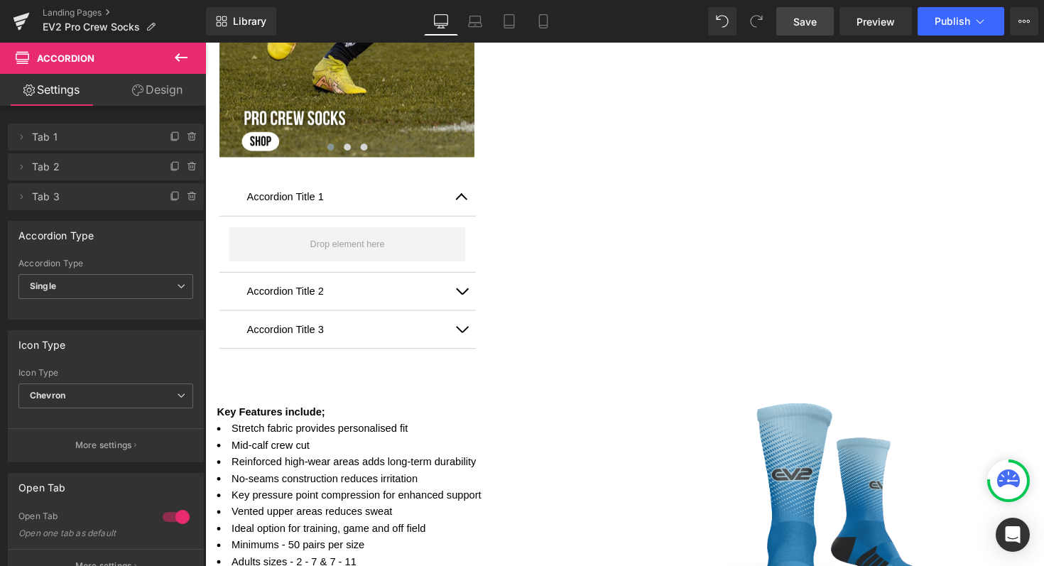
click at [176, 56] on icon at bounding box center [181, 57] width 13 height 9
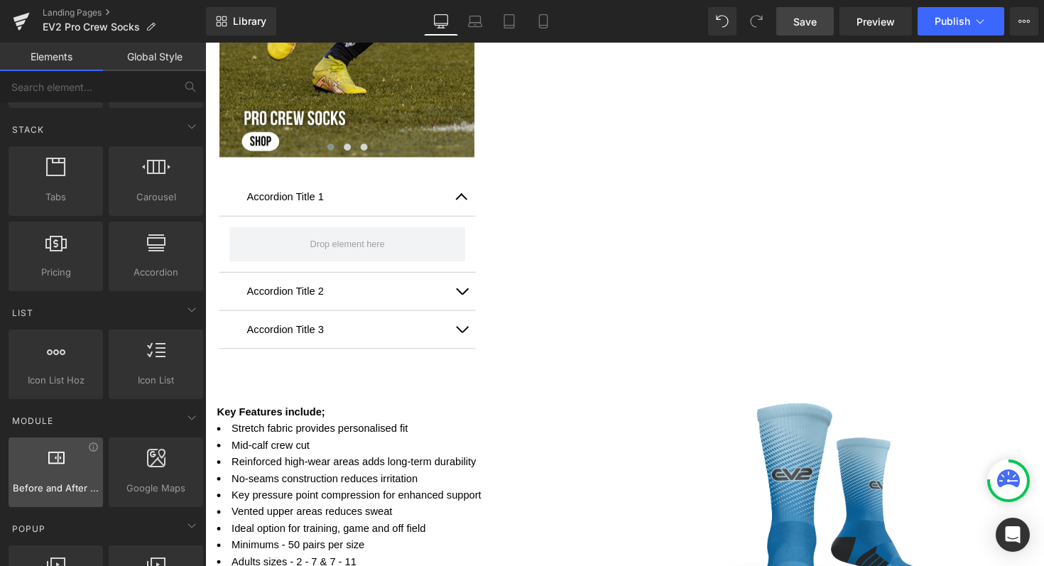
scroll to position [0, 0]
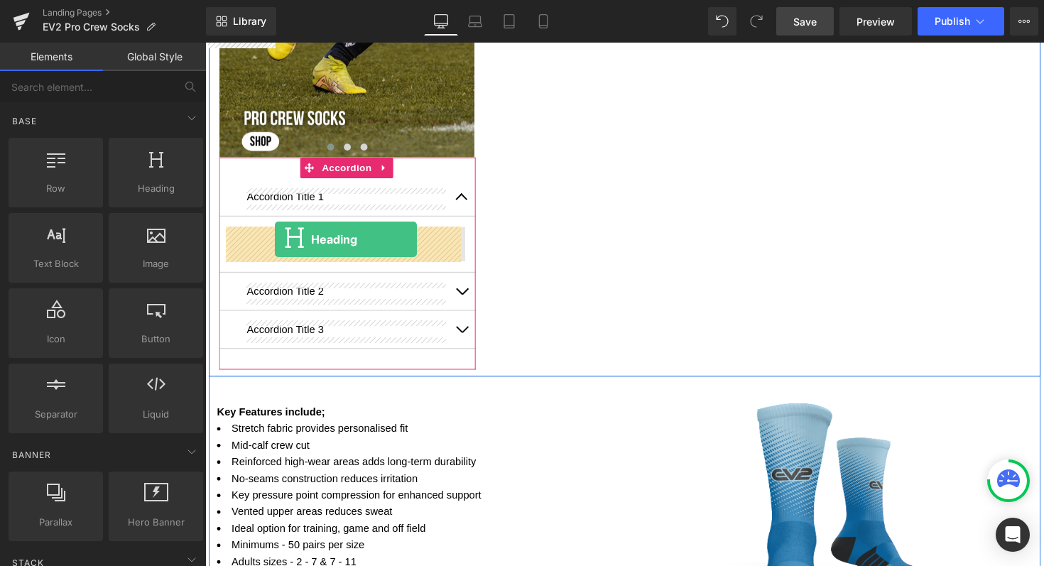
drag, startPoint x: 320, startPoint y: 214, endPoint x: 276, endPoint y: 244, distance: 53.6
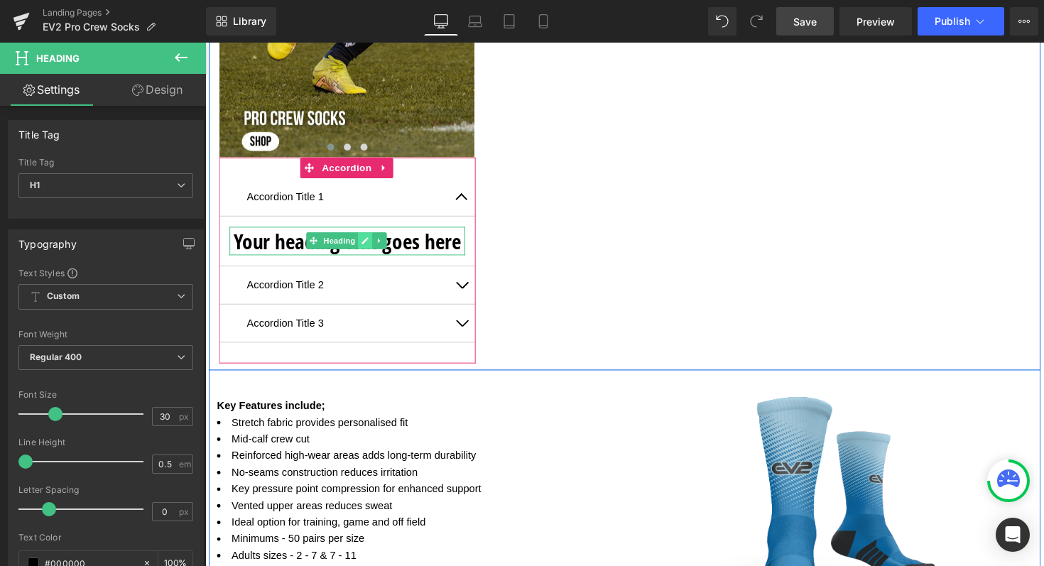
click at [367, 244] on icon at bounding box center [369, 246] width 7 height 7
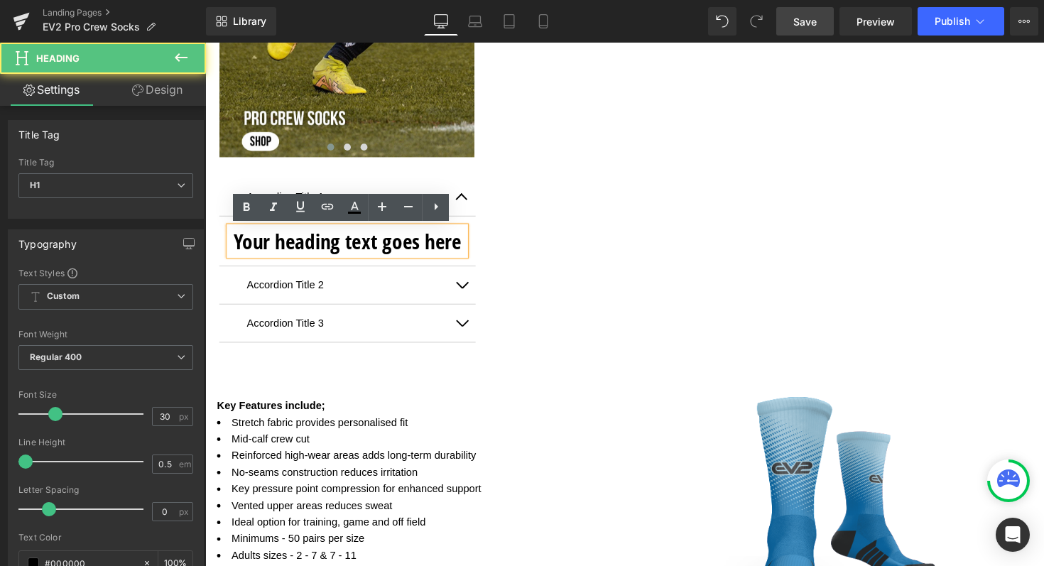
click at [377, 252] on h1 "Your heading text goes here" at bounding box center [350, 245] width 241 height 29
click at [495, 231] on div "Image Image Image ‹ › [GEOGRAPHIC_DATA] Accordion Title 1 Text Block Your headi…" at bounding box center [635, 96] width 852 height 566
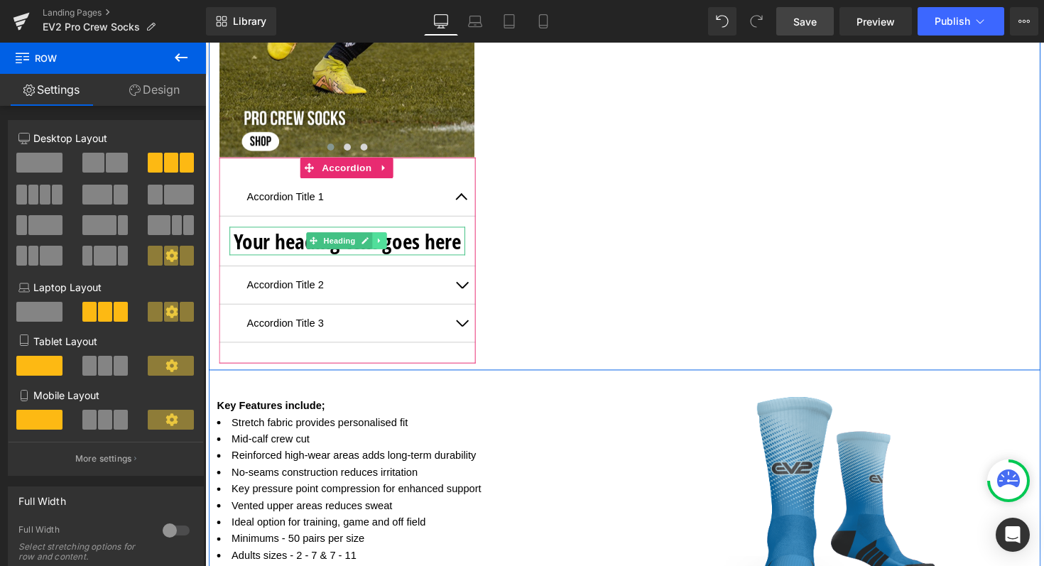
click at [382, 246] on icon at bounding box center [383, 246] width 2 height 5
click at [388, 246] on icon at bounding box center [392, 246] width 8 height 8
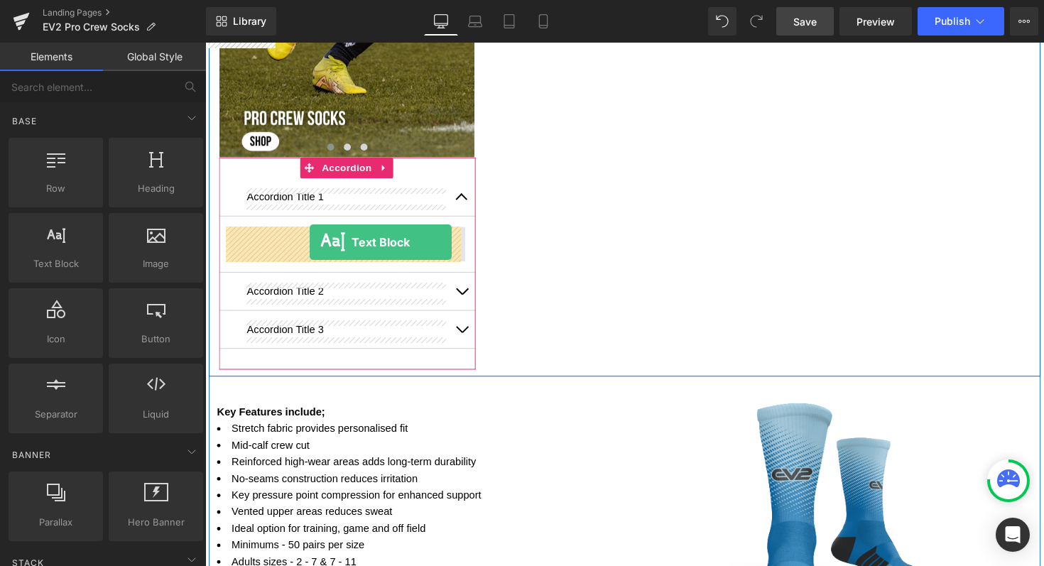
drag, startPoint x: 263, startPoint y: 303, endPoint x: 310, endPoint y: 247, distance: 73.1
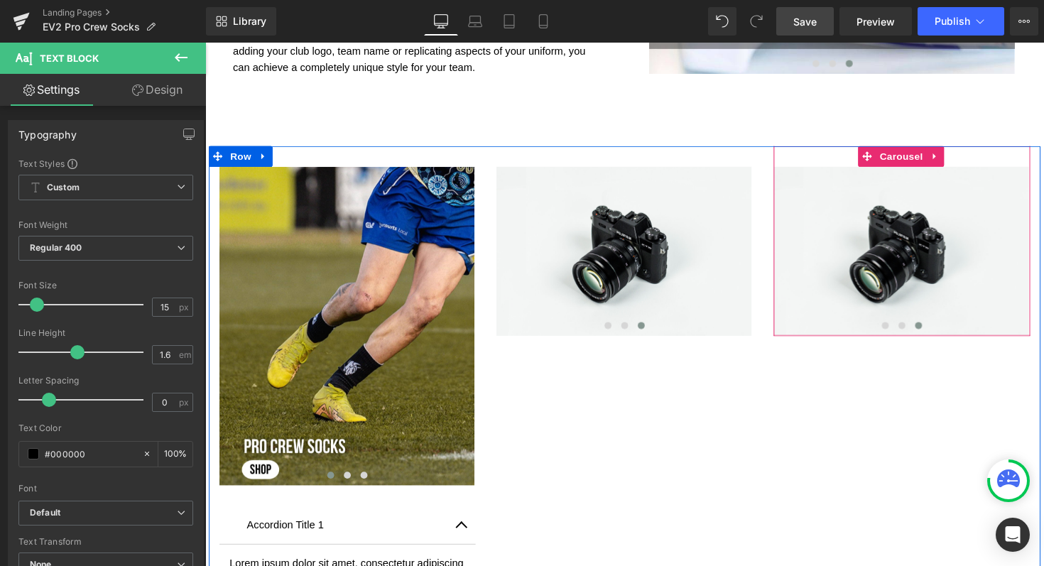
scroll to position [587, 0]
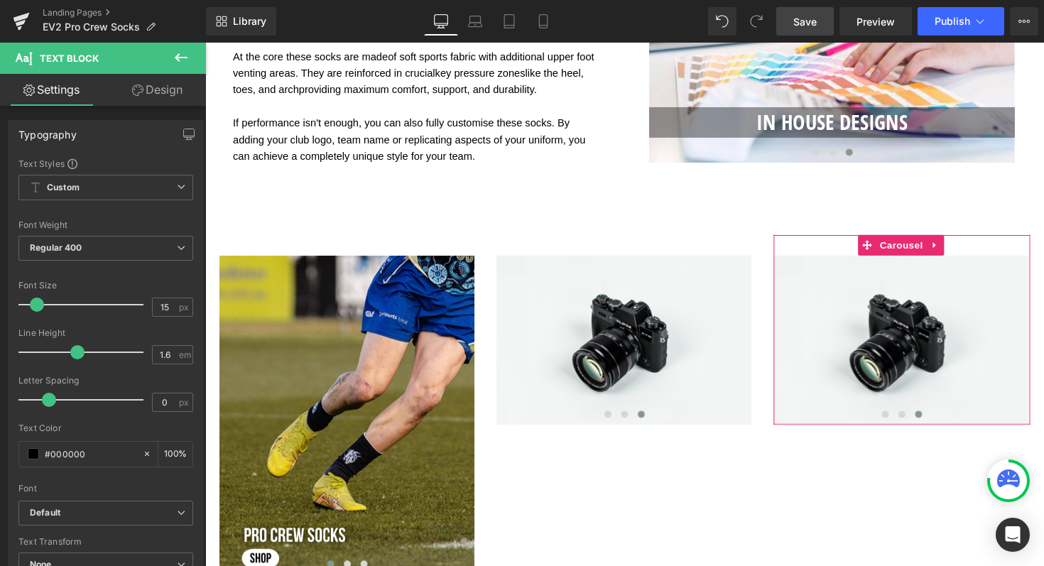
click at [810, 15] on span "Save" at bounding box center [804, 21] width 23 height 15
